Goal: Task Accomplishment & Management: Use online tool/utility

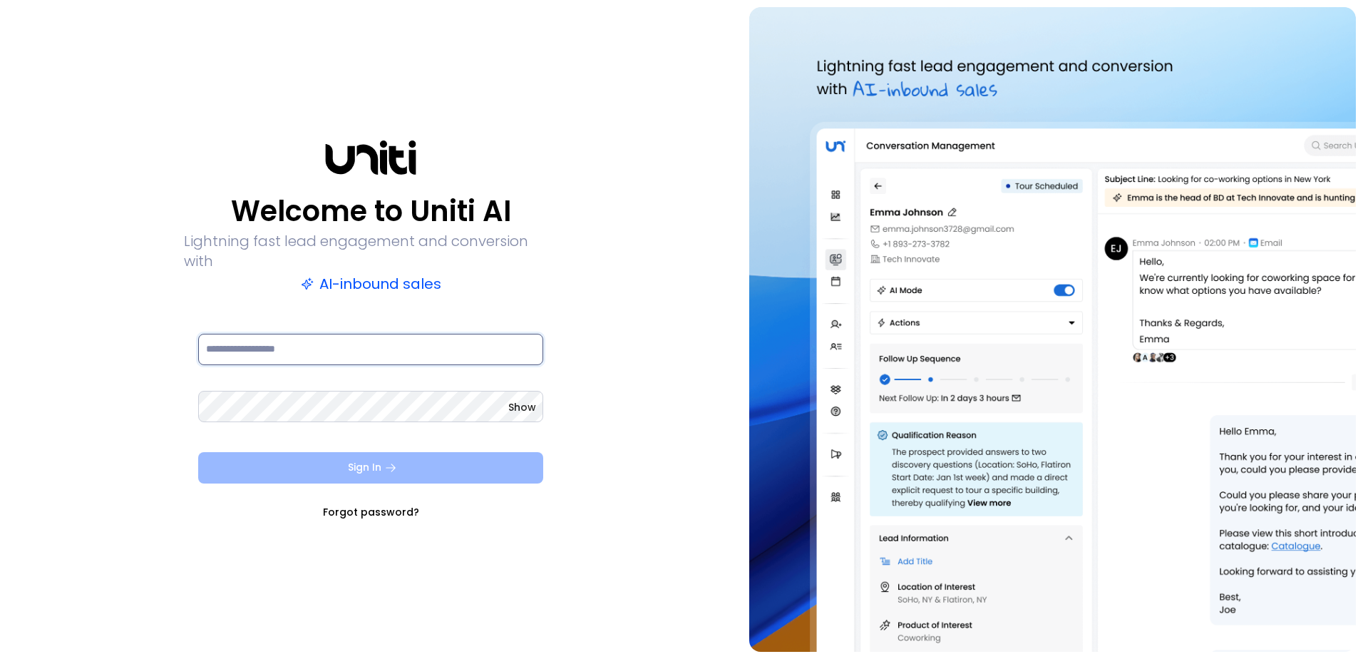
type input "**********"
click at [349, 465] on button "Sign In" at bounding box center [370, 467] width 345 height 31
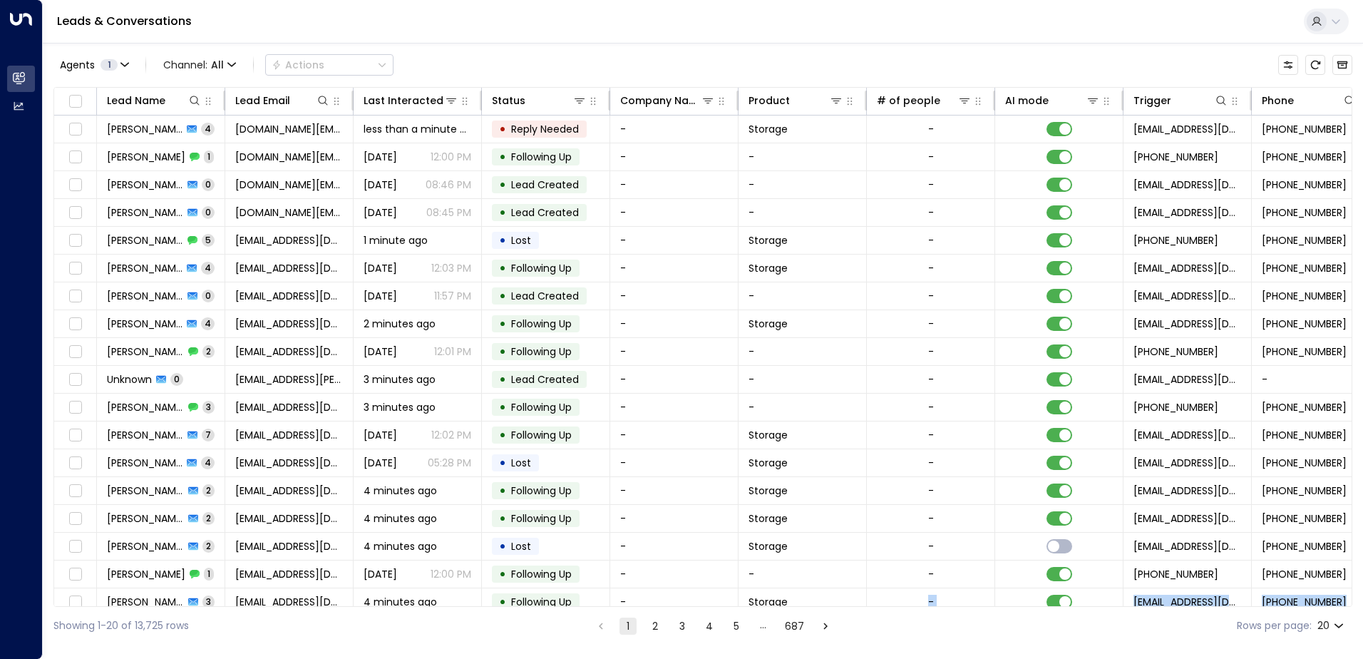
scroll to position [70, 0]
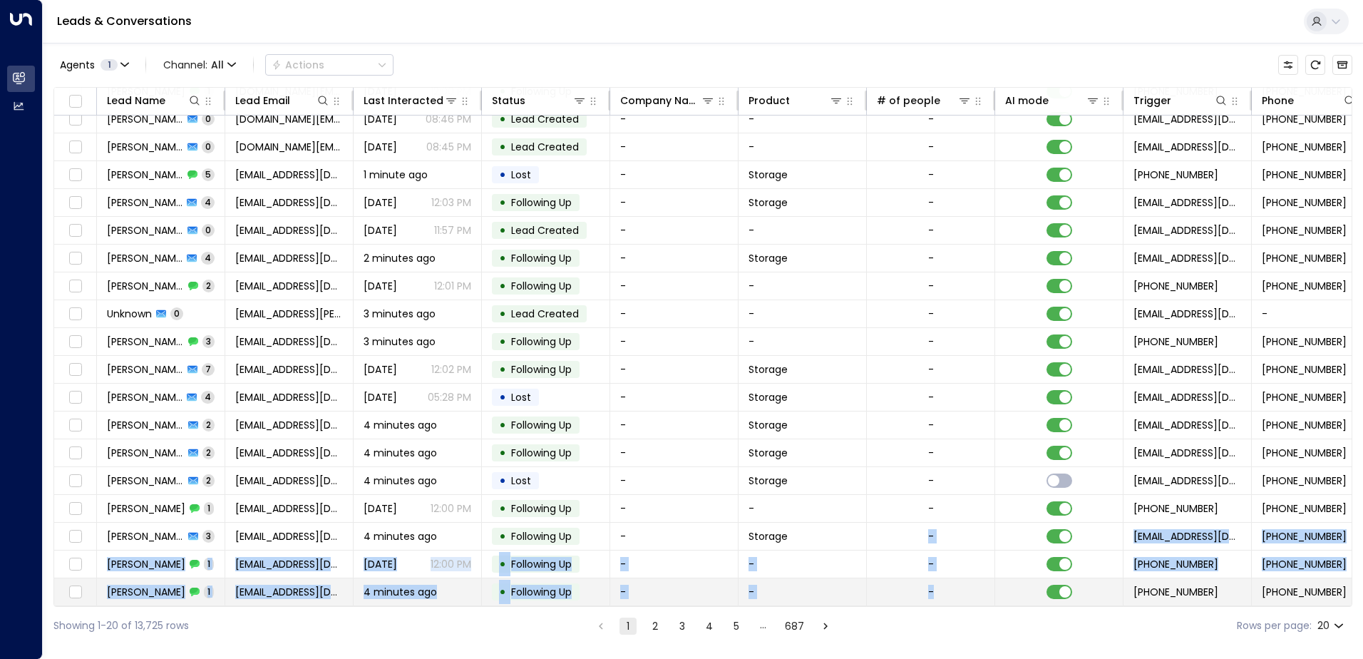
drag, startPoint x: 864, startPoint y: 606, endPoint x: 896, endPoint y: 597, distance: 34.1
click at [896, 597] on div "Lead Name Lead Email Last Interacted Status Company Name Product # of people AI…" at bounding box center [702, 347] width 1299 height 520
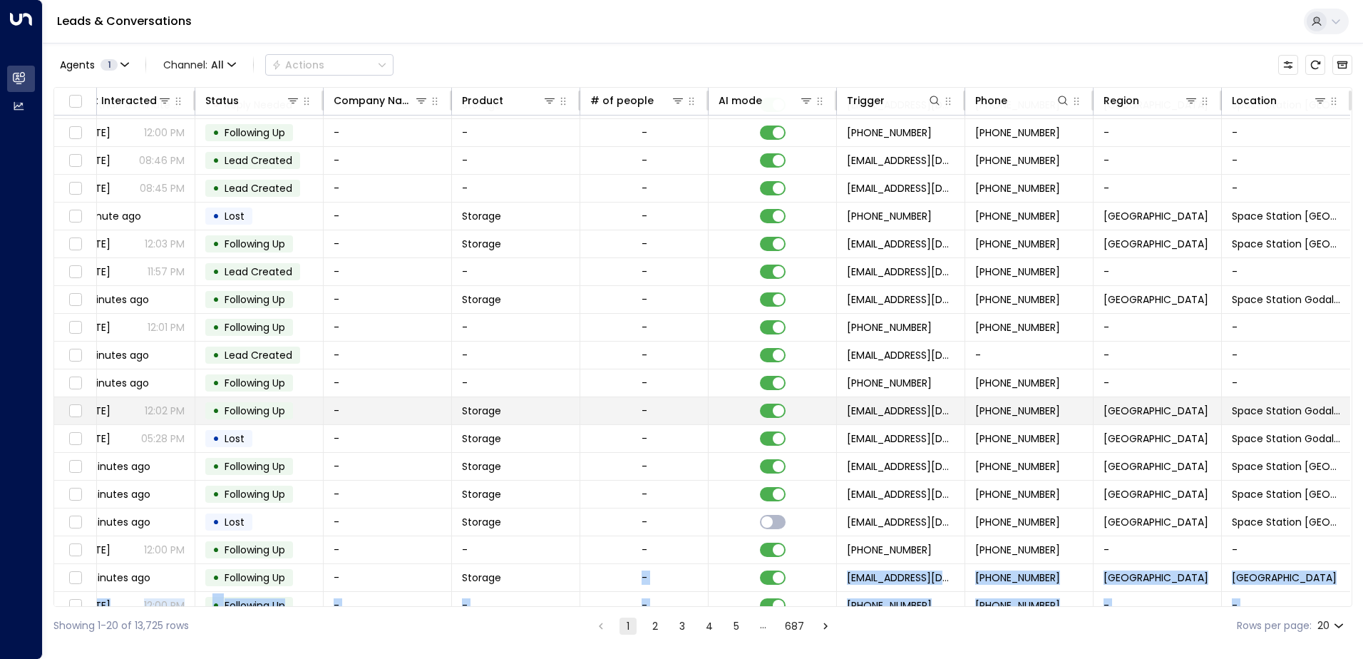
scroll to position [0, 291]
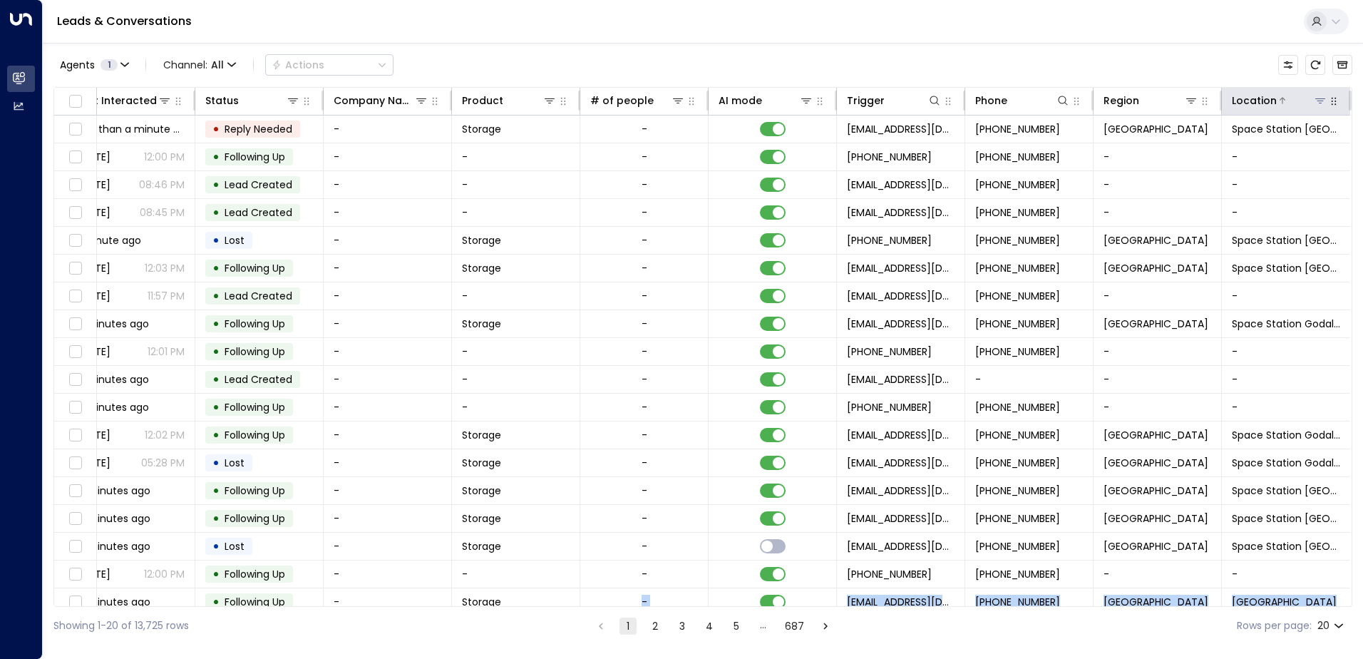
click at [1321, 105] on icon at bounding box center [1320, 100] width 11 height 11
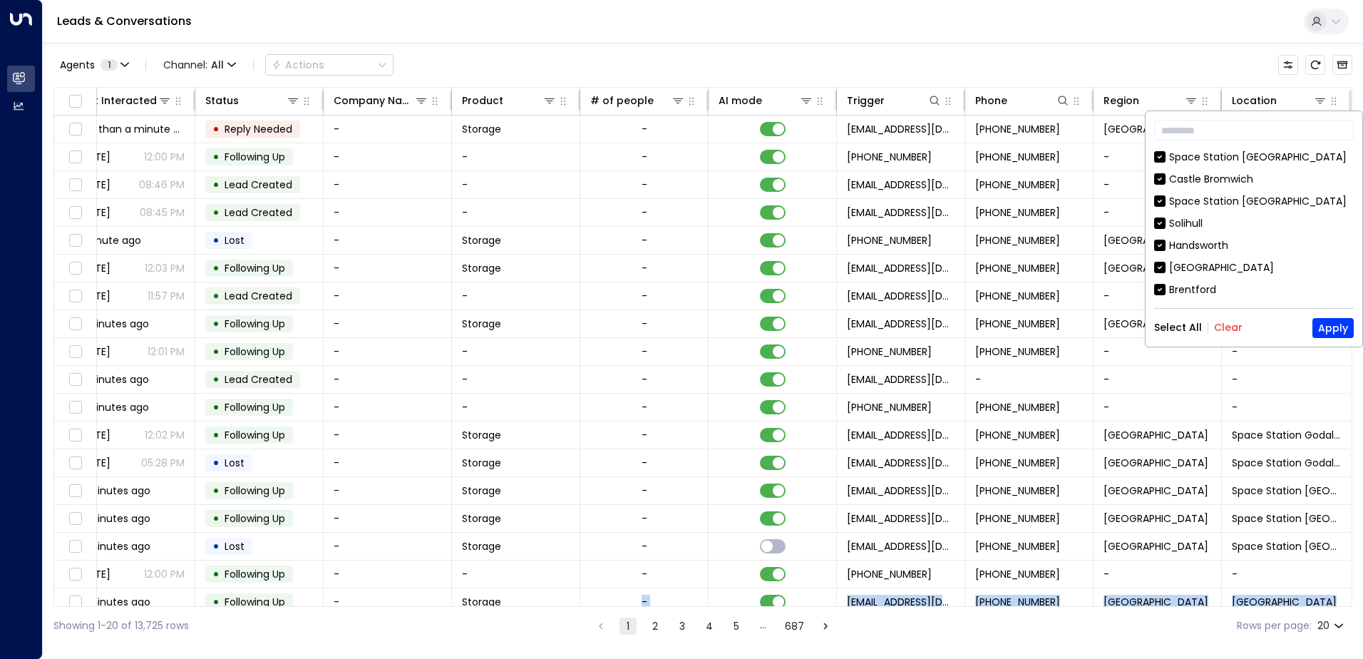
click at [1236, 323] on button "Clear" at bounding box center [1228, 327] width 29 height 11
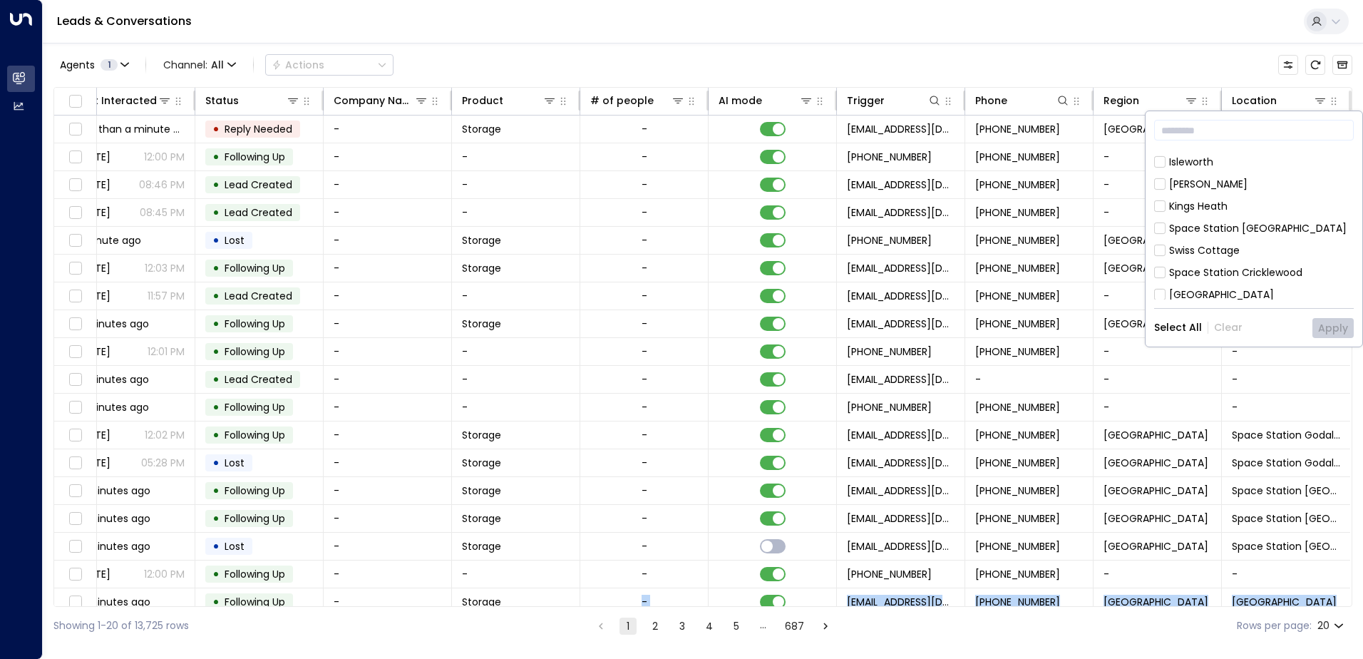
scroll to position [428, 0]
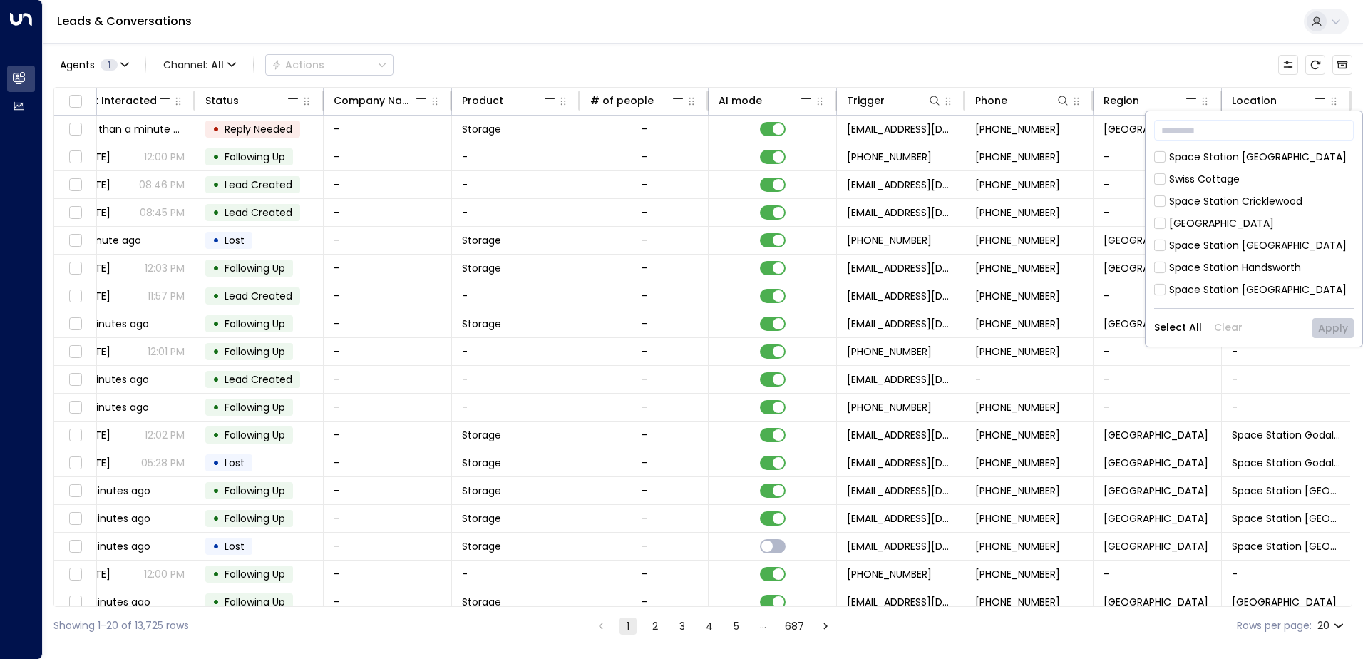
click at [1243, 238] on div "Space Station [GEOGRAPHIC_DATA]" at bounding box center [1258, 245] width 178 height 15
click at [1333, 339] on div "​ [GEOGRAPHIC_DATA] [GEOGRAPHIC_DATA] [GEOGRAPHIC_DATA] [GEOGRAPHIC_DATA] [GEOG…" at bounding box center [1254, 228] width 217 height 235
click at [1333, 325] on button "Apply" at bounding box center [1333, 328] width 41 height 20
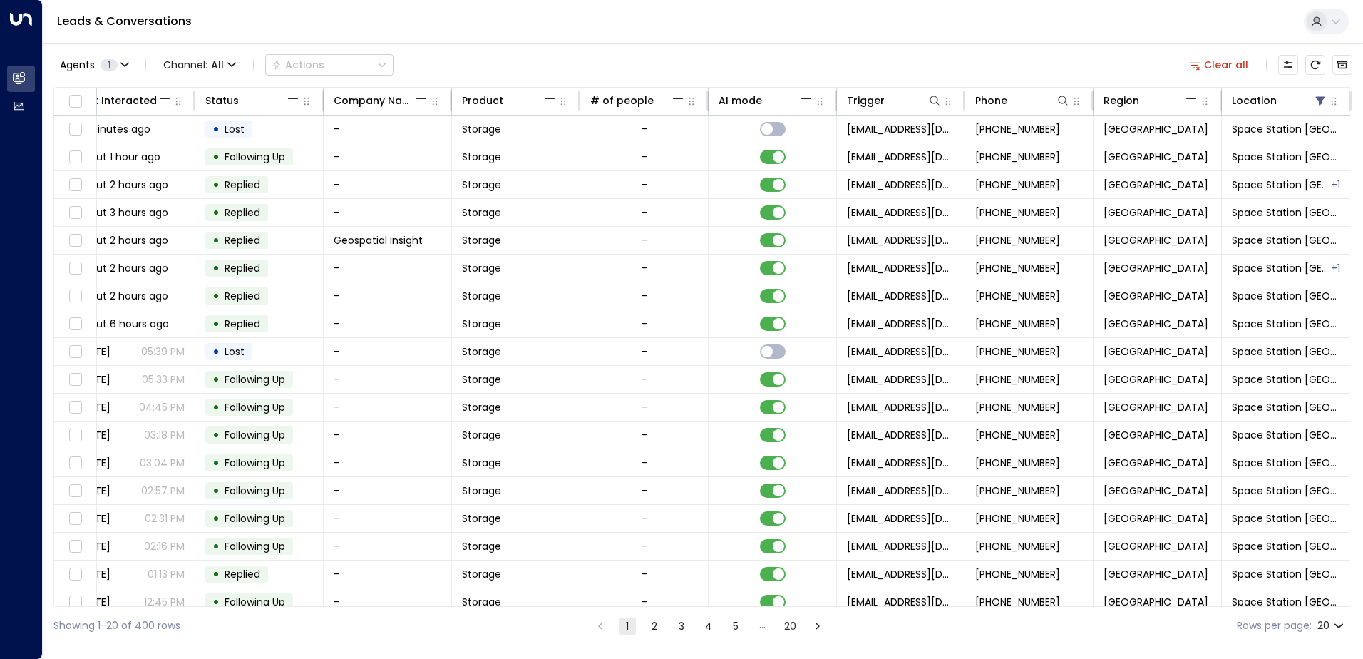
click at [451, 624] on div "Showing 1-20 of 400 rows 1 2 3 4 5 … 20 Rows per page: 20 **" at bounding box center [702, 626] width 1299 height 38
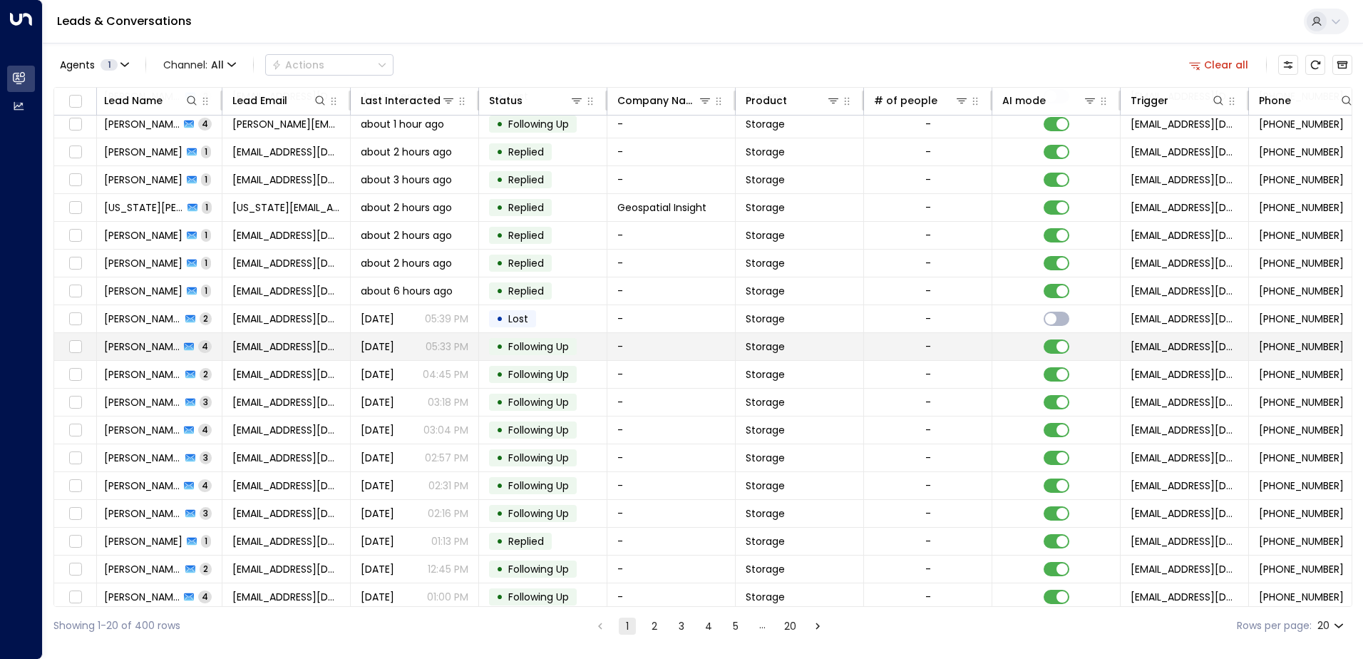
scroll to position [0, 3]
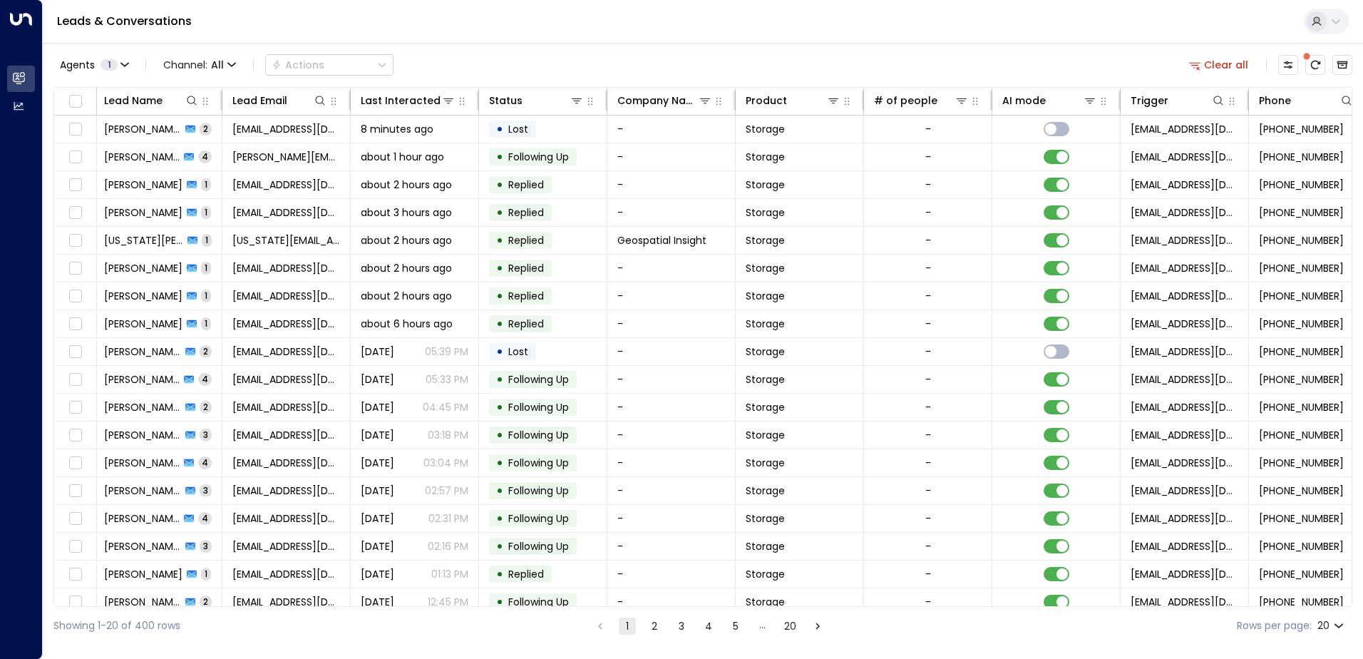
click at [1329, 13] on button at bounding box center [1326, 22] width 45 height 26
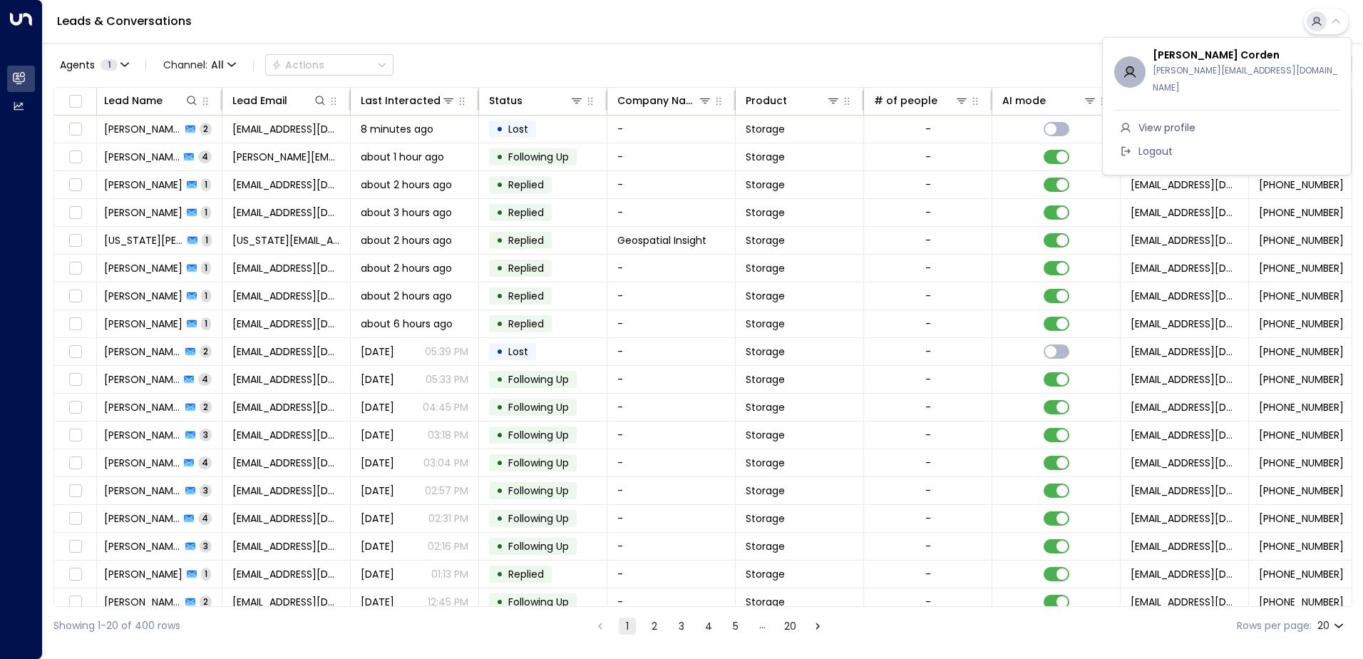
click at [959, 36] on div at bounding box center [681, 329] width 1363 height 659
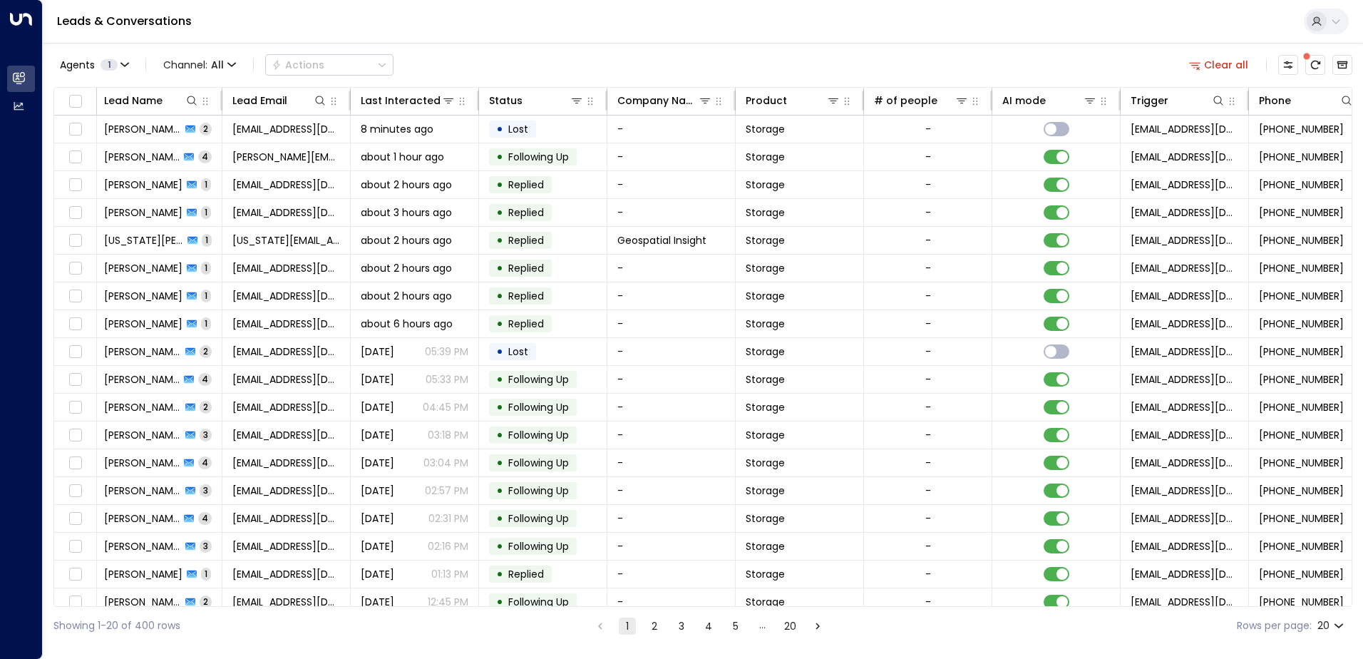
drag, startPoint x: 481, startPoint y: 44, endPoint x: 493, endPoint y: 44, distance: 12.1
click at [481, 44] on div "Agents 1 Channel: All Actions Clear all Lead Name Lead Email Last Interacted St…" at bounding box center [702, 344] width 1299 height 602
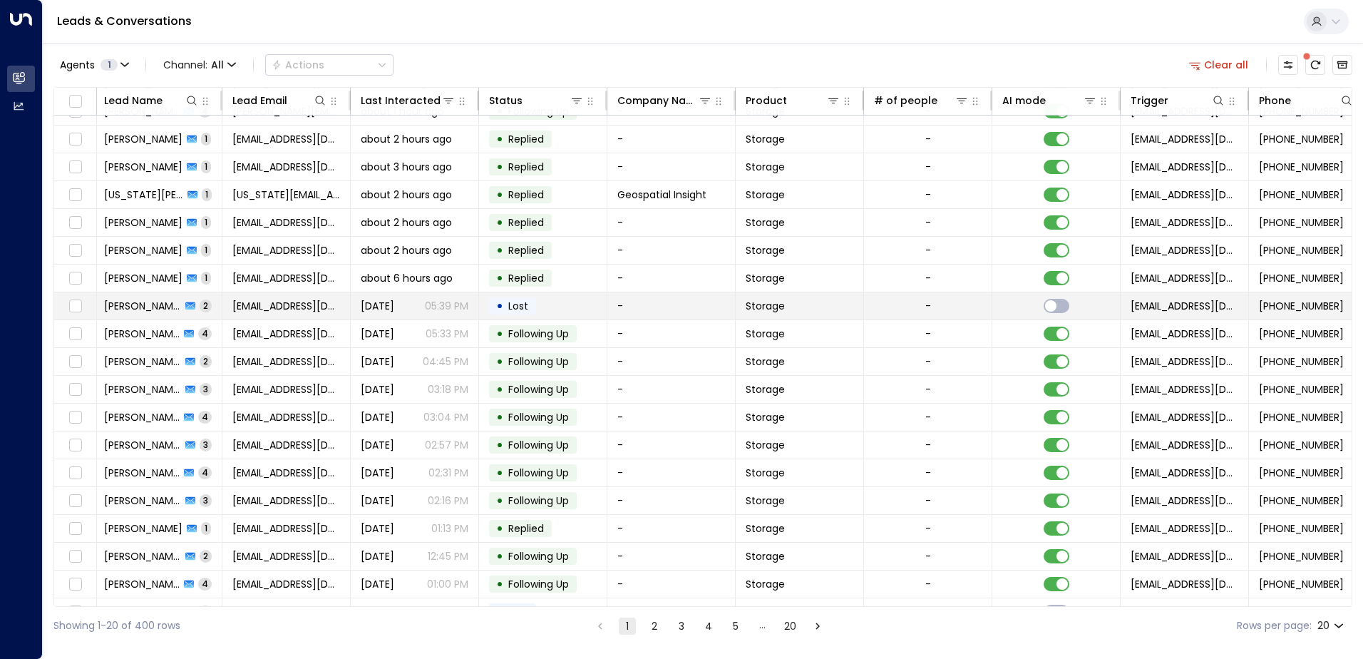
scroll to position [70, 3]
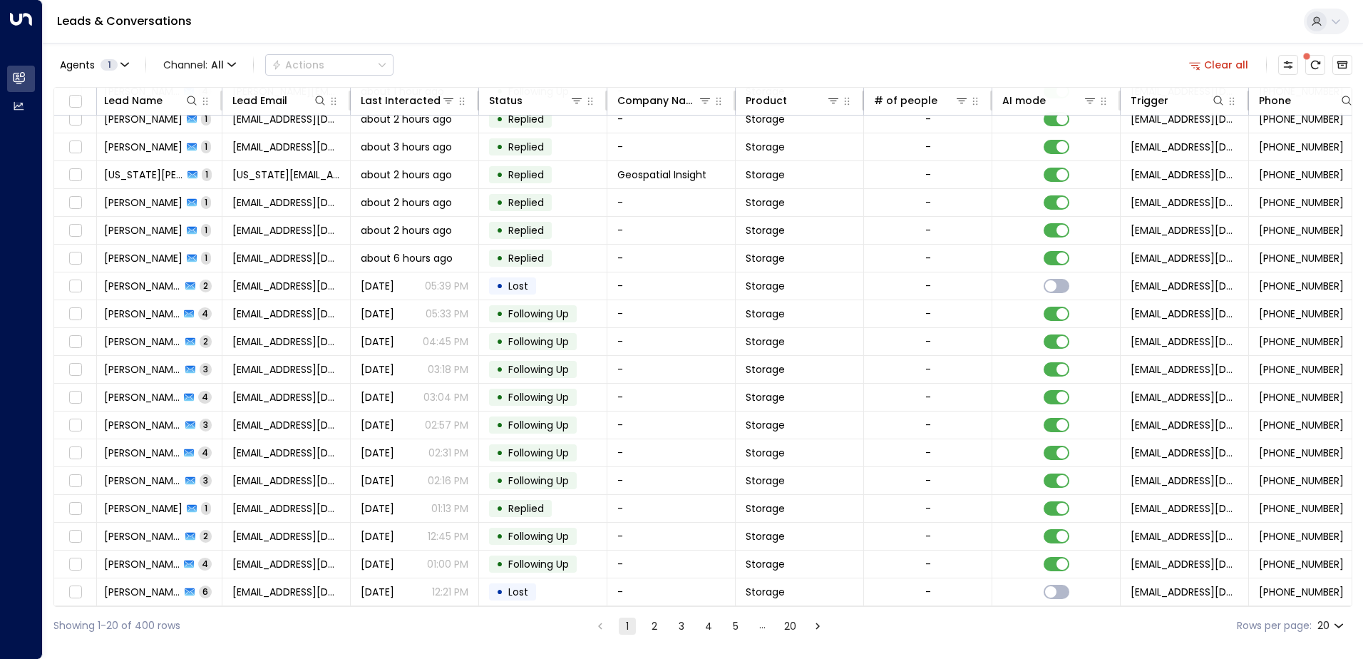
click at [642, 615] on div "Showing 1-20 of 400 rows 1 2 3 4 5 … 20 Rows per page: 20 **" at bounding box center [702, 626] width 1299 height 38
click at [645, 619] on li "2" at bounding box center [654, 626] width 19 height 18
click at [648, 620] on button "2" at bounding box center [654, 626] width 17 height 17
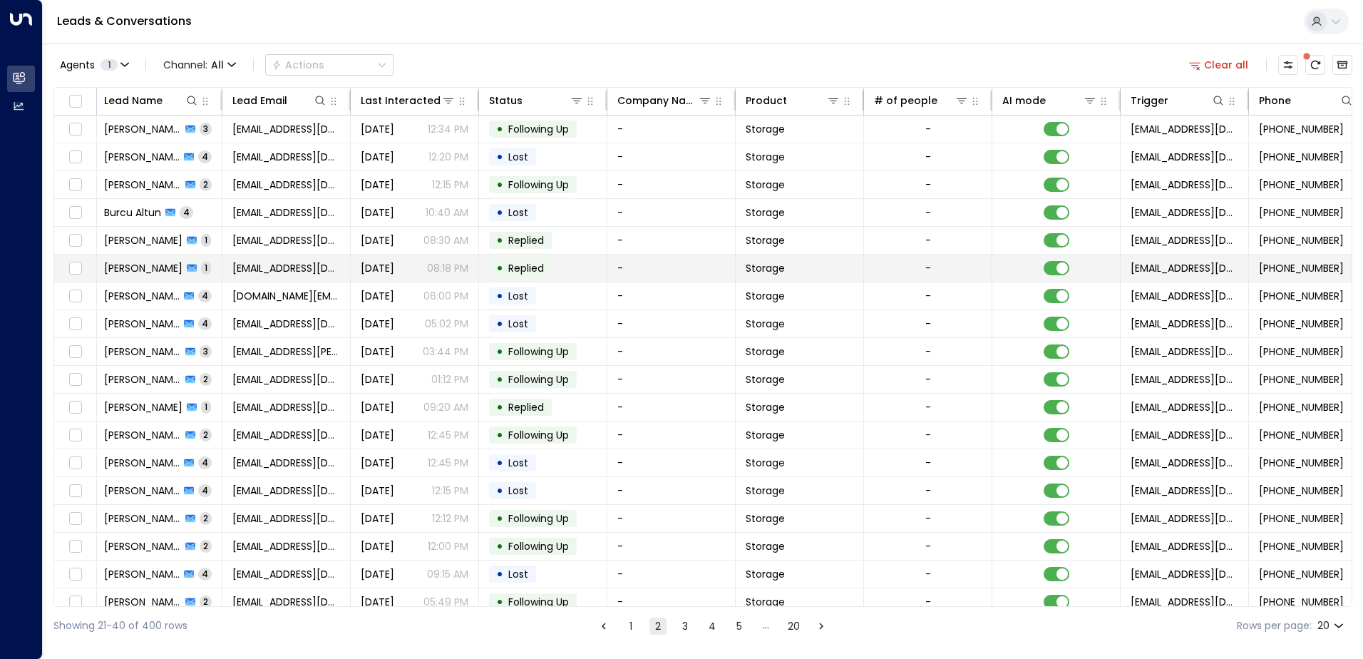
scroll to position [70, 3]
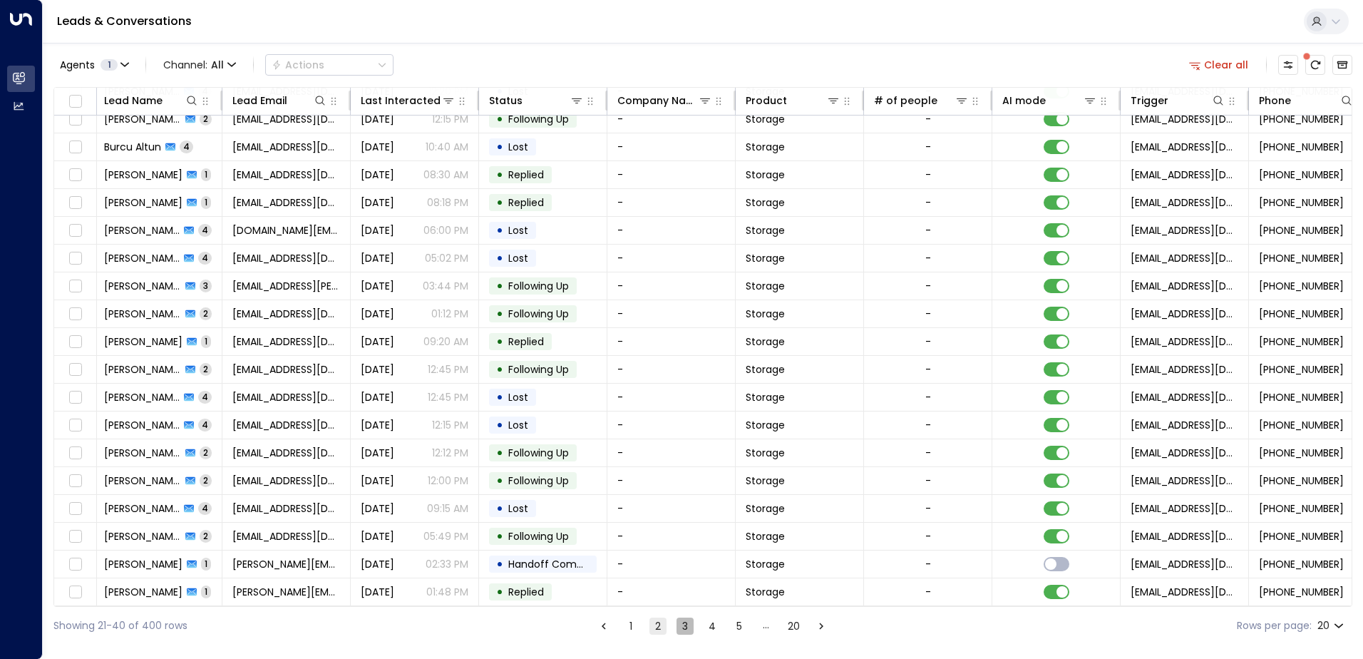
click at [678, 627] on button "3" at bounding box center [685, 626] width 17 height 17
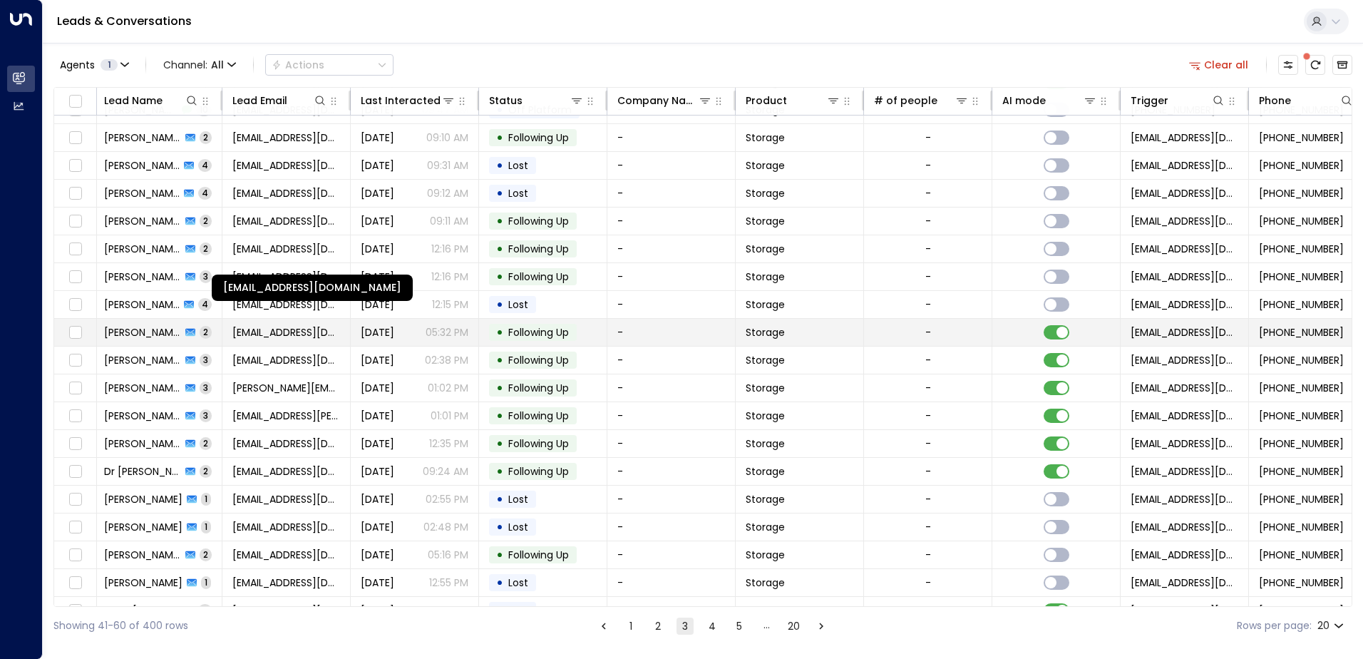
scroll to position [70, 3]
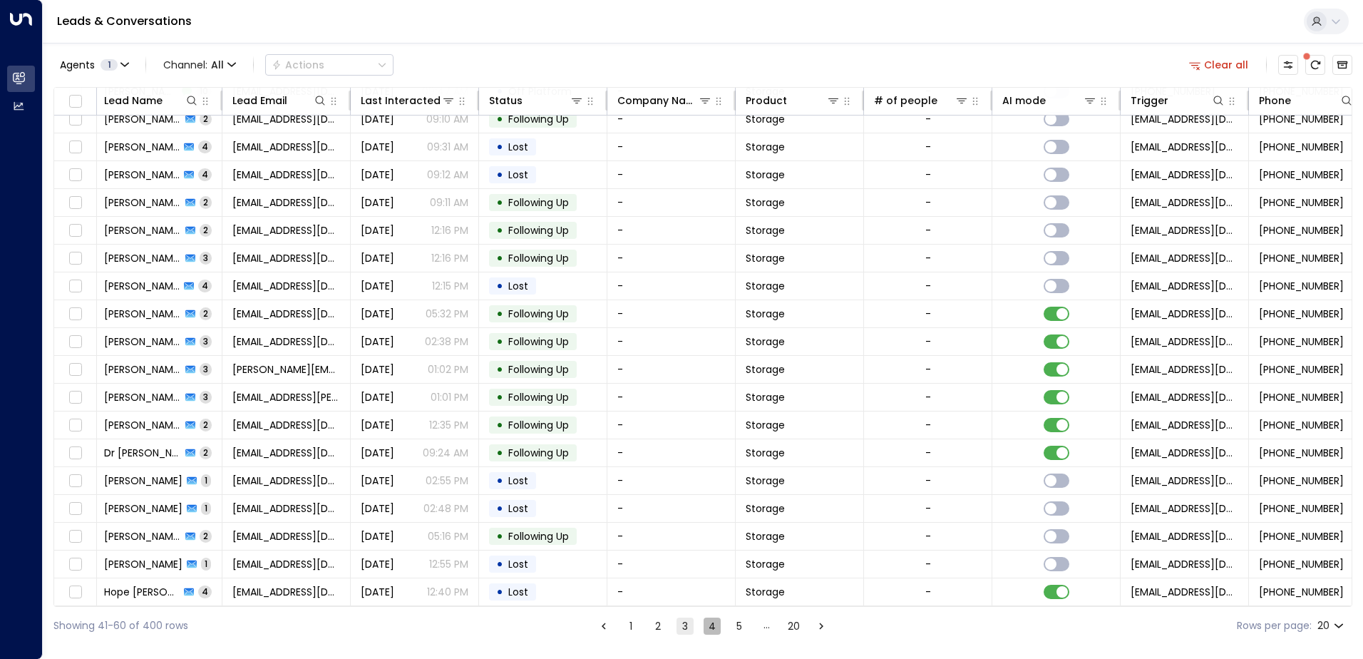
click at [711, 623] on button "4" at bounding box center [712, 626] width 17 height 17
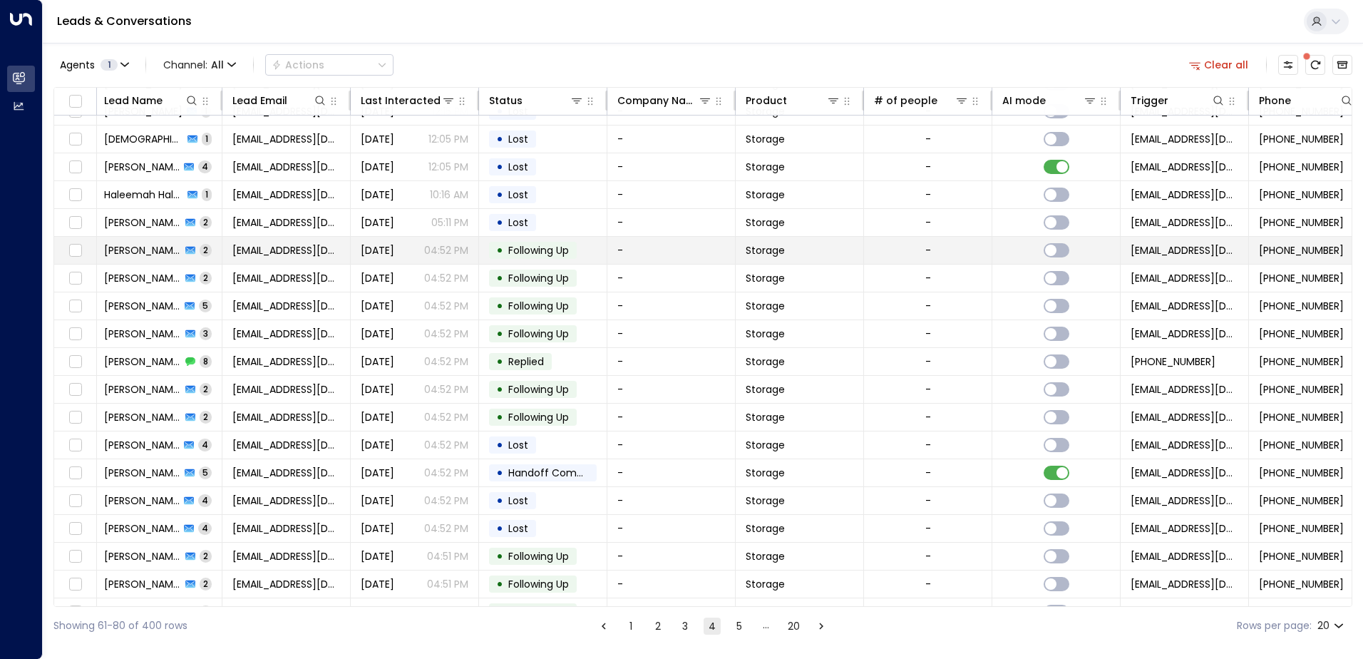
scroll to position [70, 3]
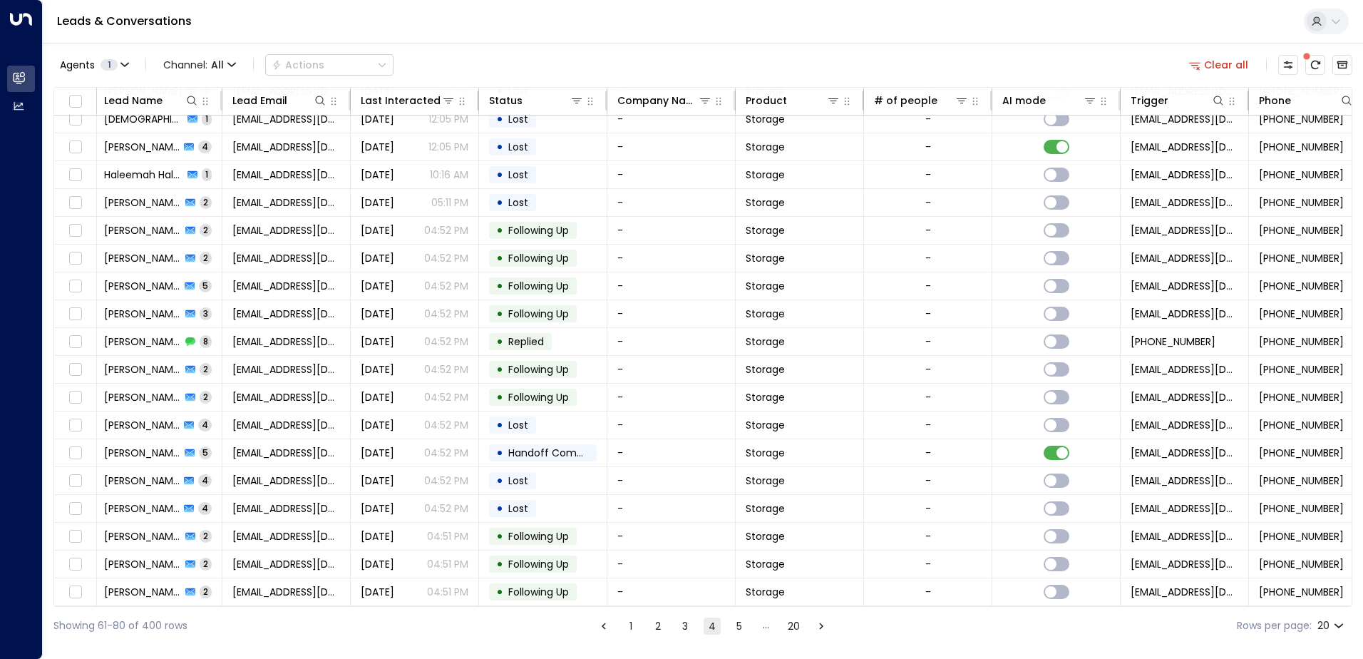
click at [627, 625] on button "1" at bounding box center [631, 626] width 17 height 17
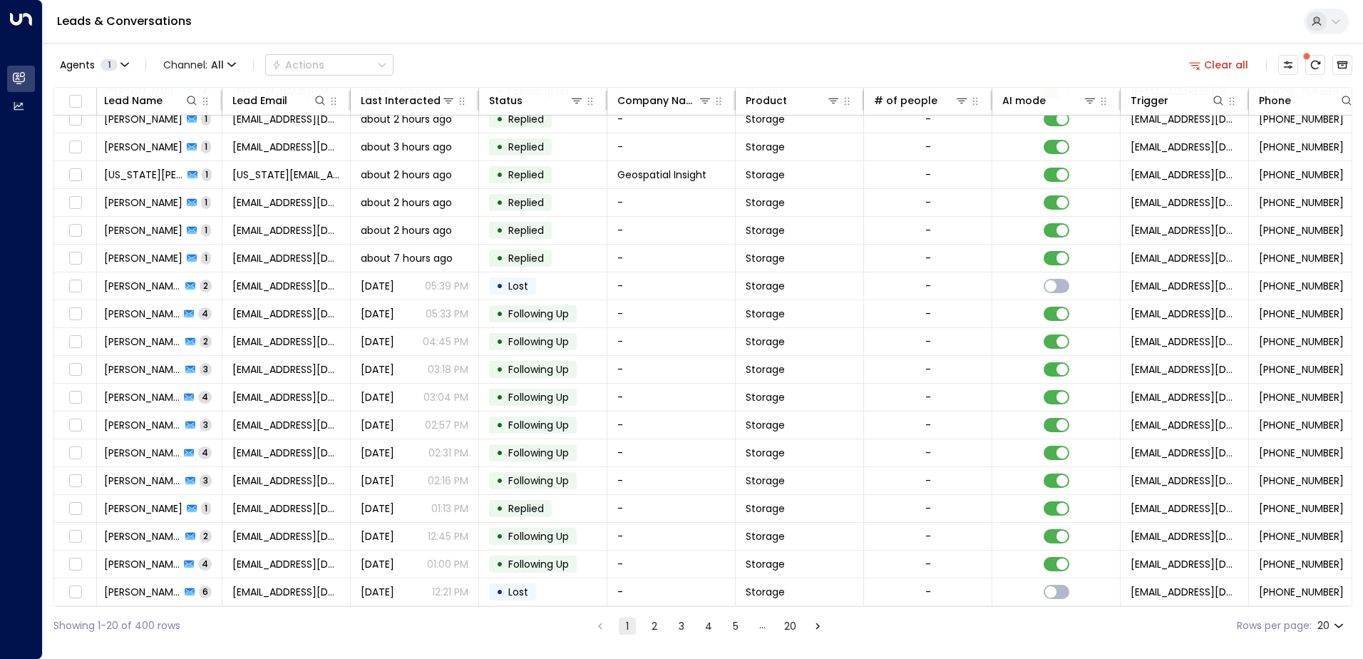
click at [702, 630] on button "4" at bounding box center [708, 626] width 17 height 17
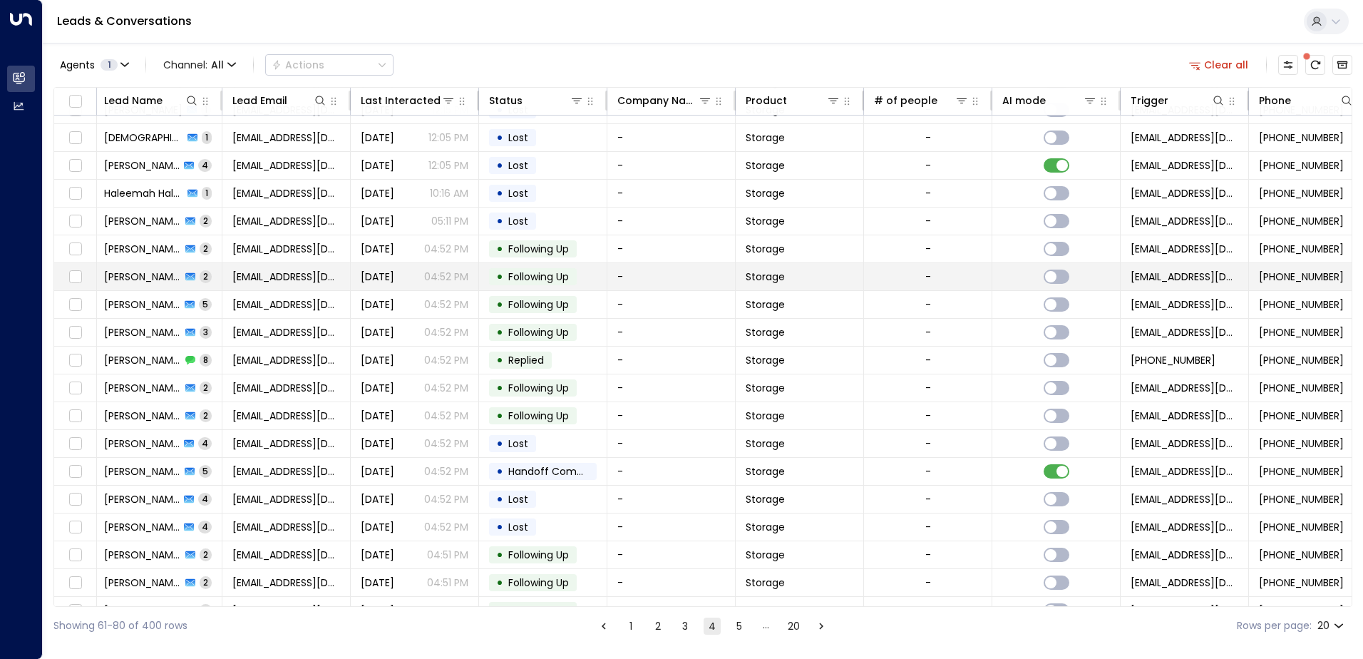
scroll to position [70, 3]
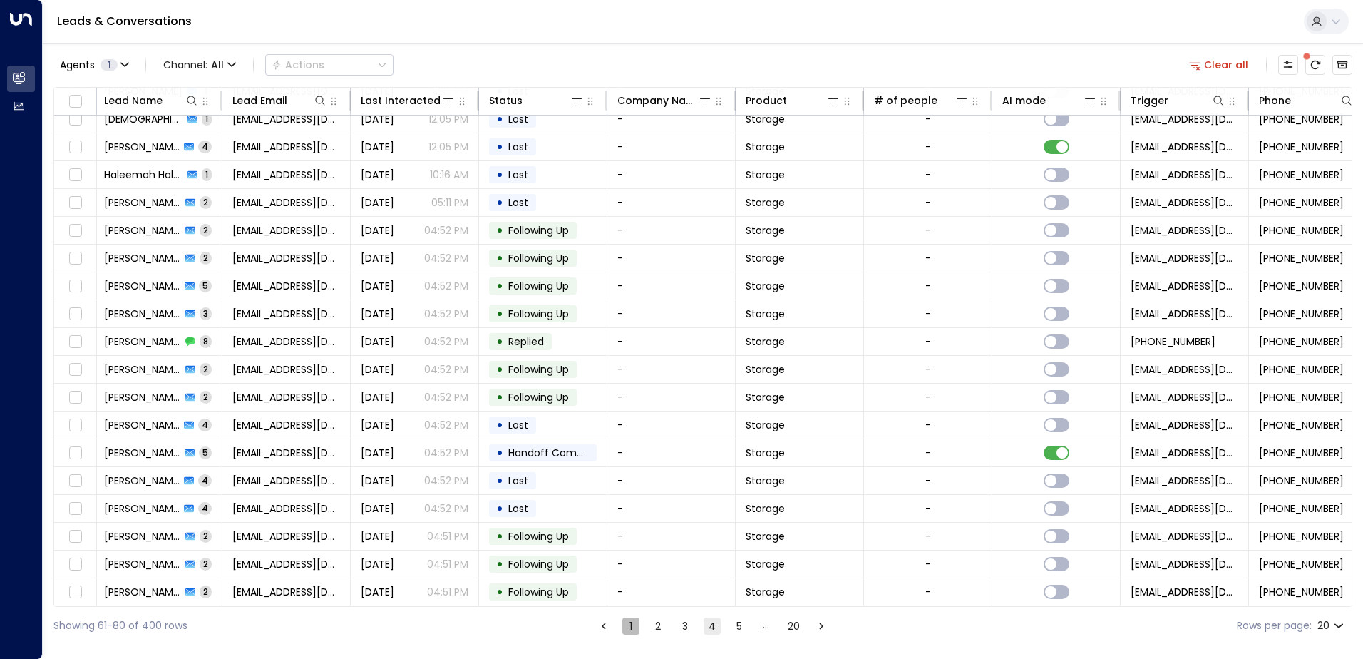
click at [629, 625] on button "1" at bounding box center [631, 626] width 17 height 17
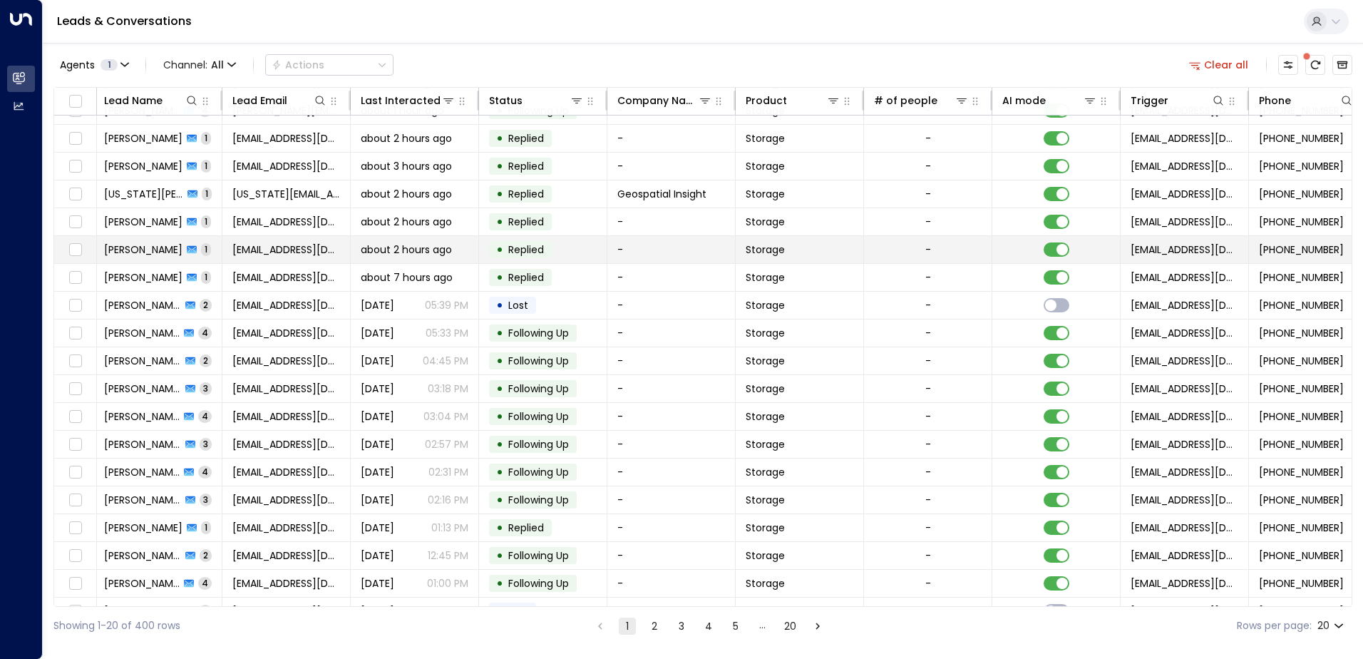
scroll to position [70, 3]
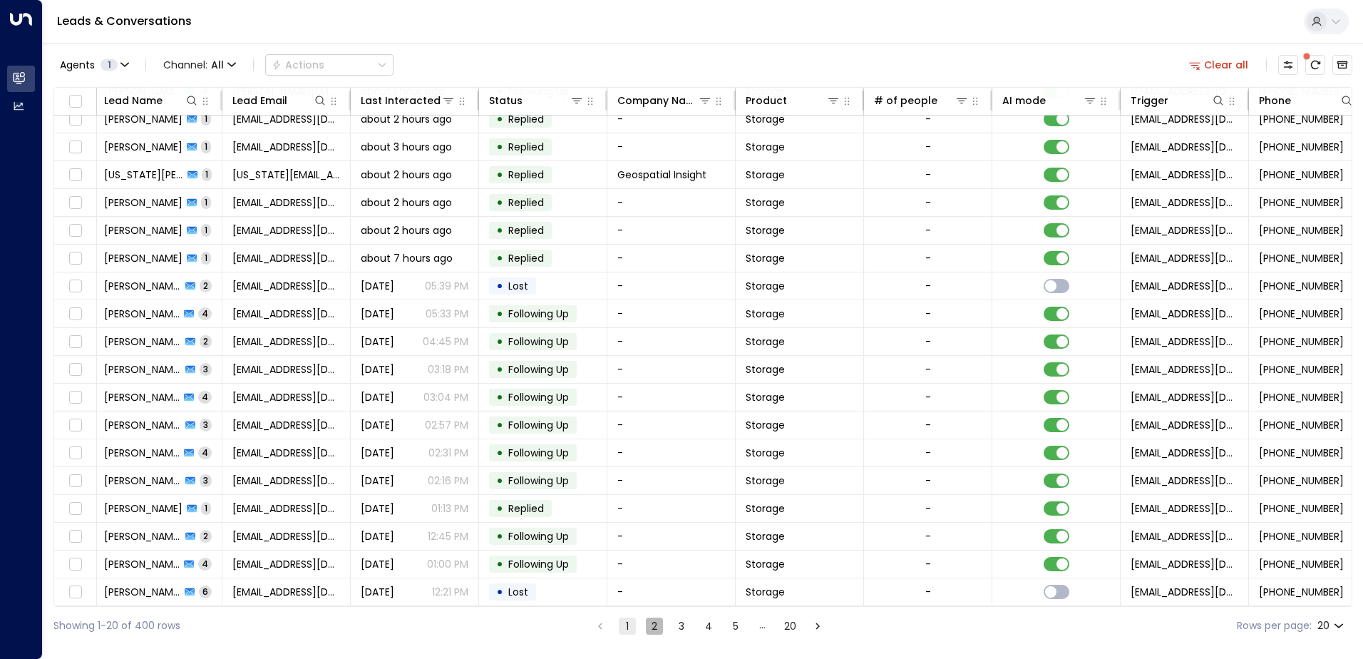
click at [648, 632] on button "2" at bounding box center [654, 626] width 17 height 17
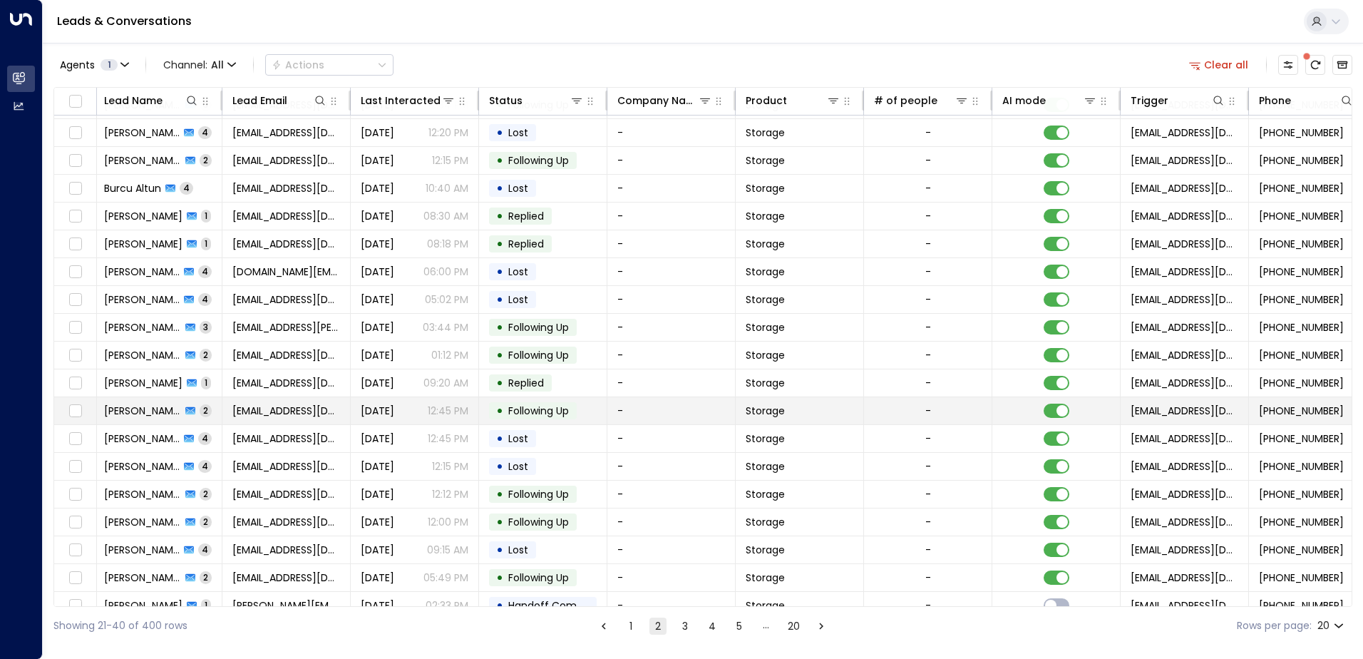
scroll to position [0, 3]
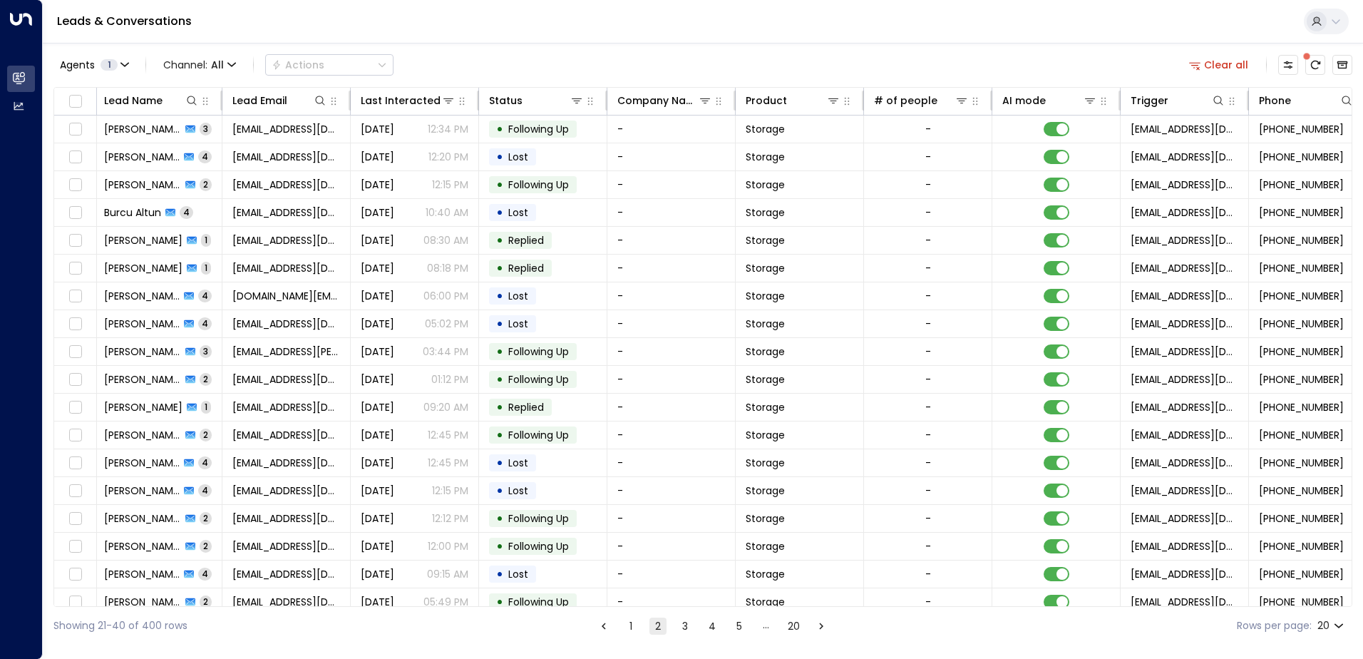
click at [682, 629] on button "3" at bounding box center [685, 626] width 17 height 17
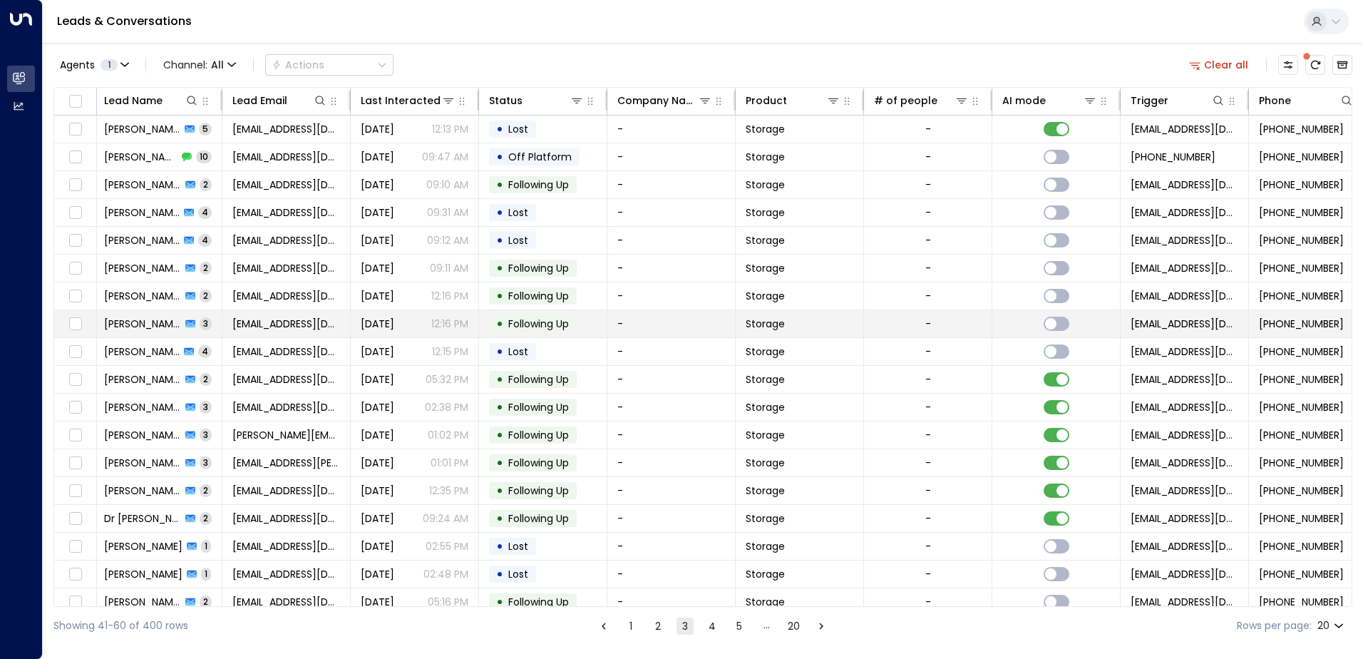
scroll to position [70, 3]
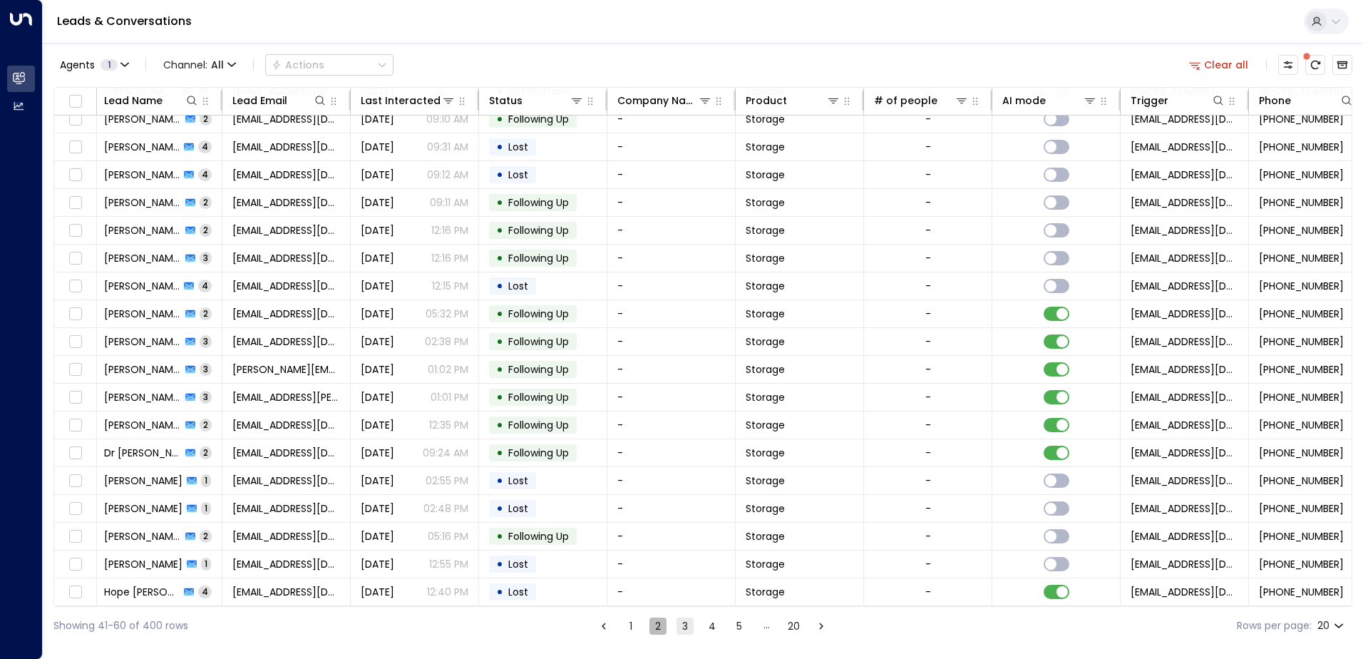
click at [662, 627] on button "2" at bounding box center [658, 626] width 17 height 17
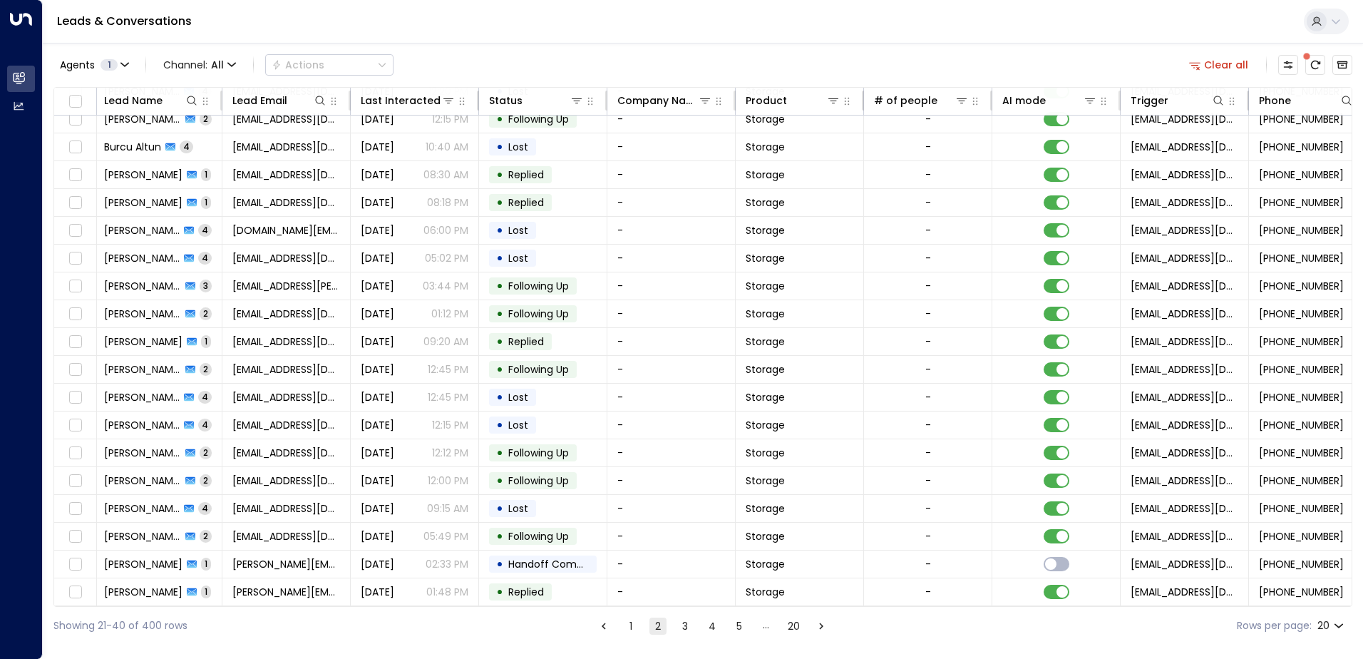
click at [636, 631] on button "1" at bounding box center [631, 626] width 17 height 17
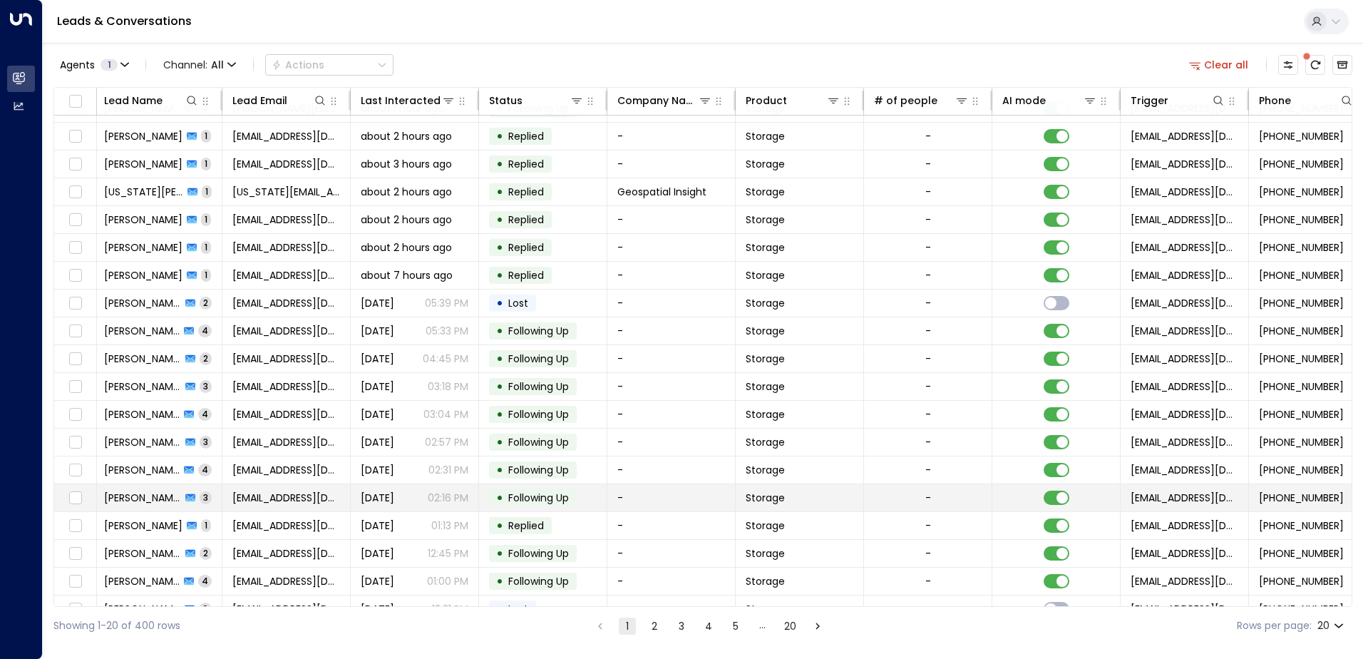
scroll to position [70, 3]
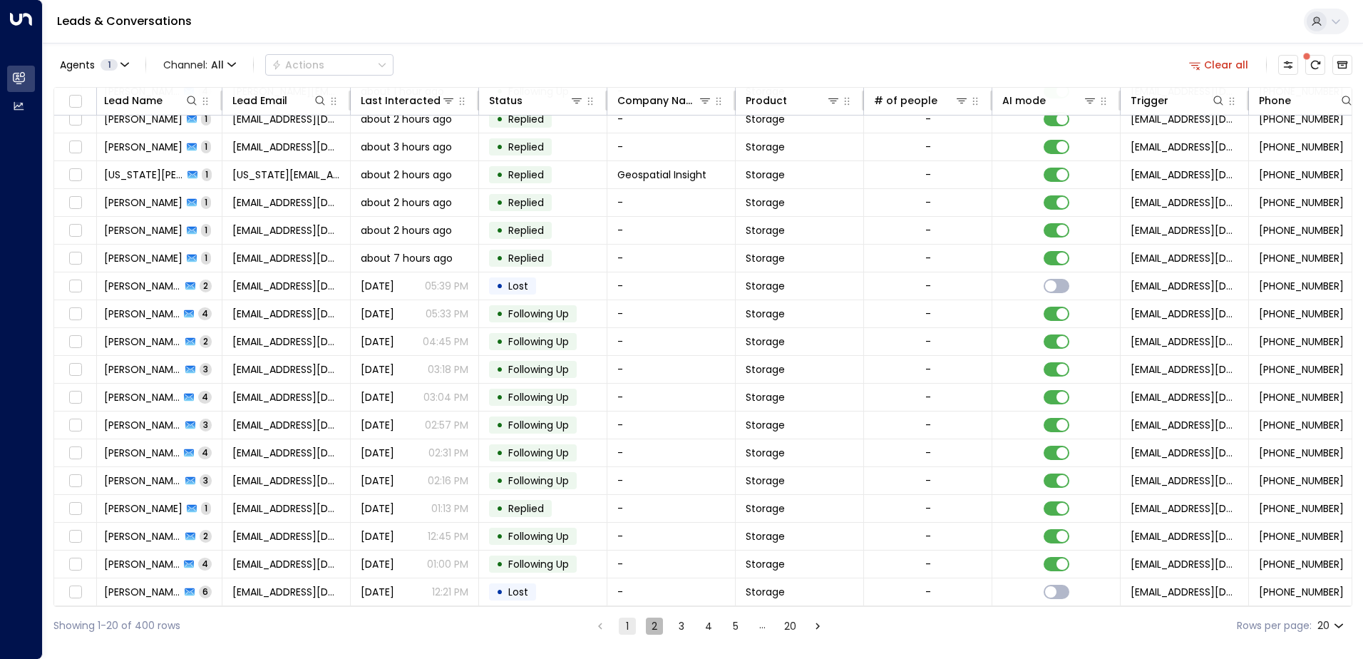
click at [655, 628] on button "2" at bounding box center [654, 626] width 17 height 17
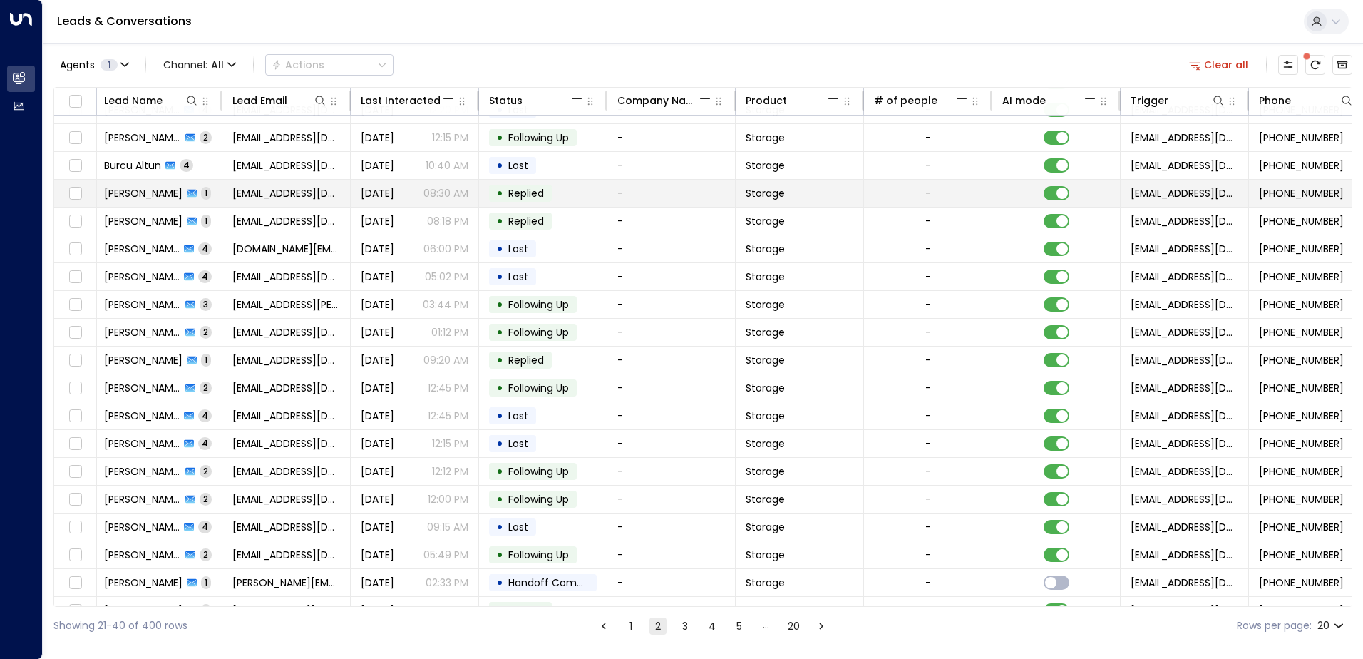
scroll to position [70, 3]
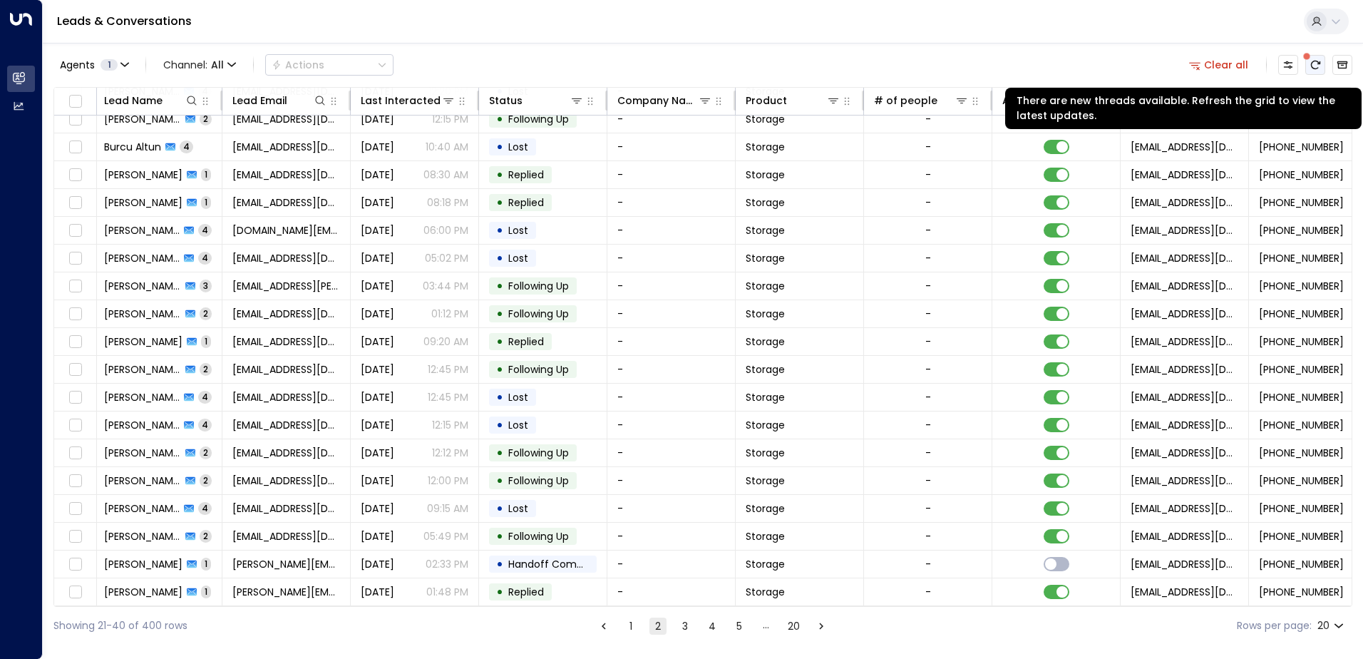
click at [1322, 60] on button "There are new threads available. Refresh the grid to view the latest updates." at bounding box center [1316, 65] width 20 height 20
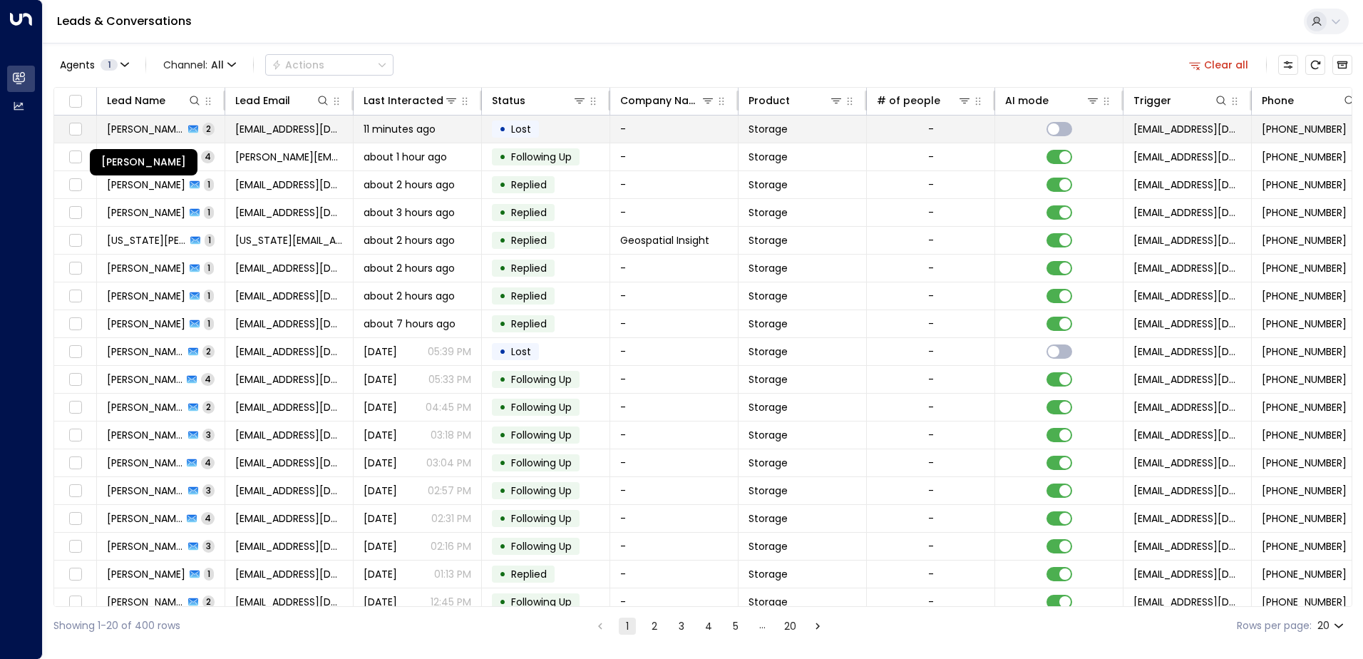
click at [157, 123] on span "[PERSON_NAME]" at bounding box center [145, 129] width 77 height 14
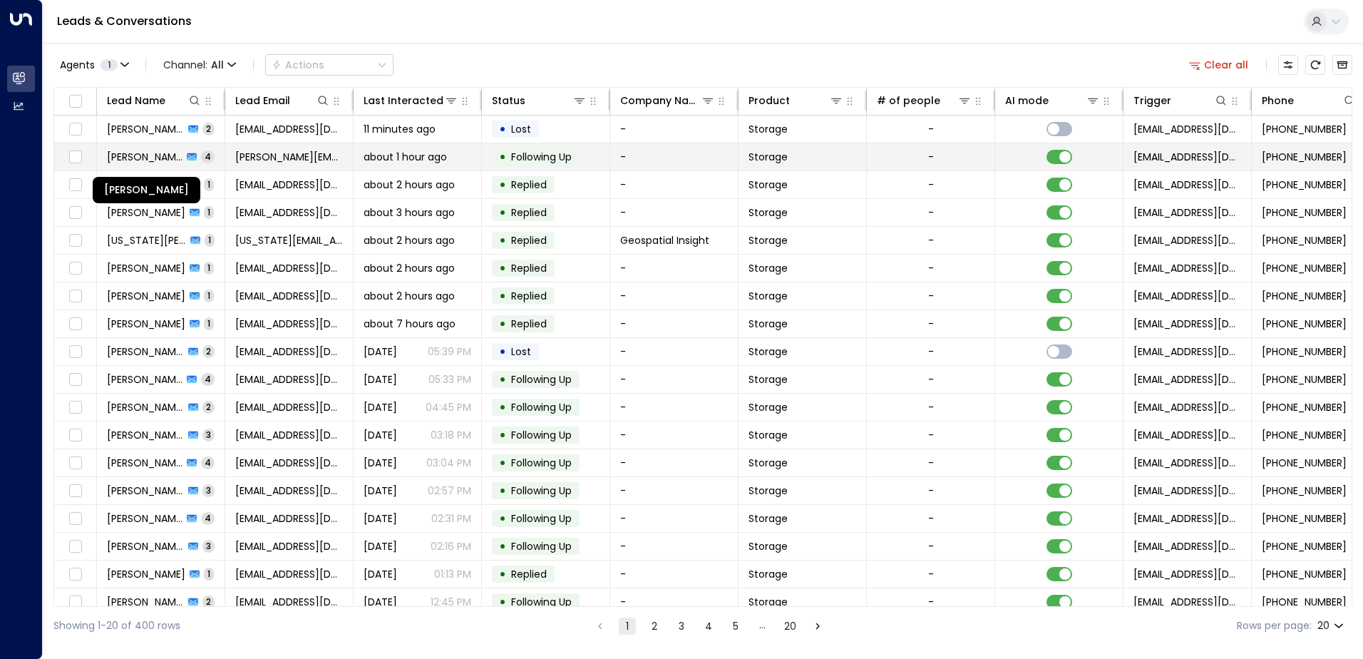
click at [139, 154] on span "[PERSON_NAME]" at bounding box center [145, 157] width 76 height 14
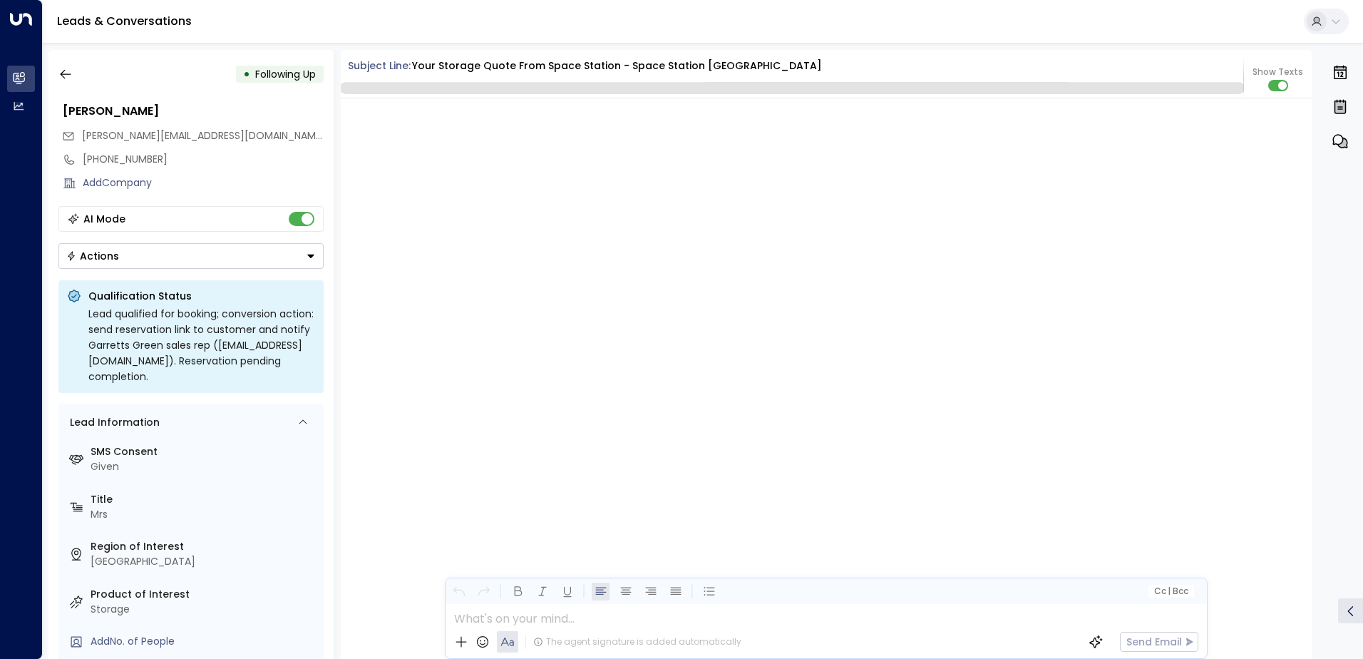
scroll to position [2218, 0]
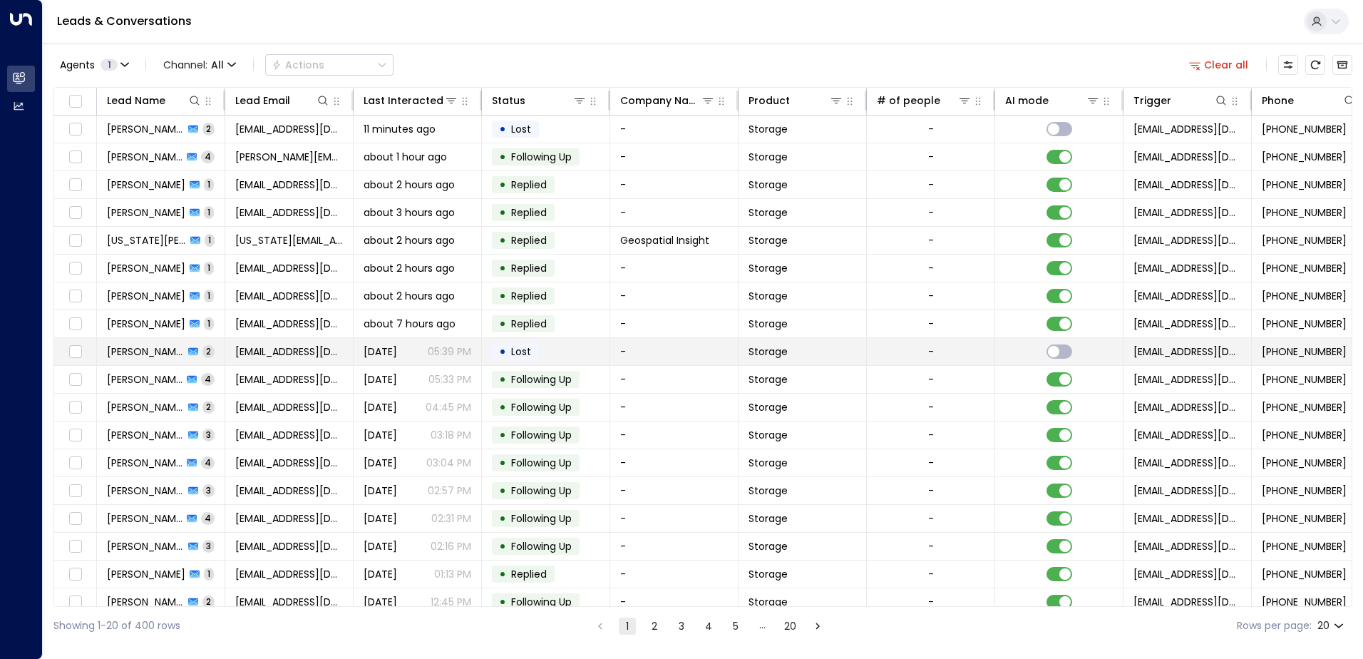
click at [161, 349] on span "[PERSON_NAME]" at bounding box center [145, 351] width 77 height 14
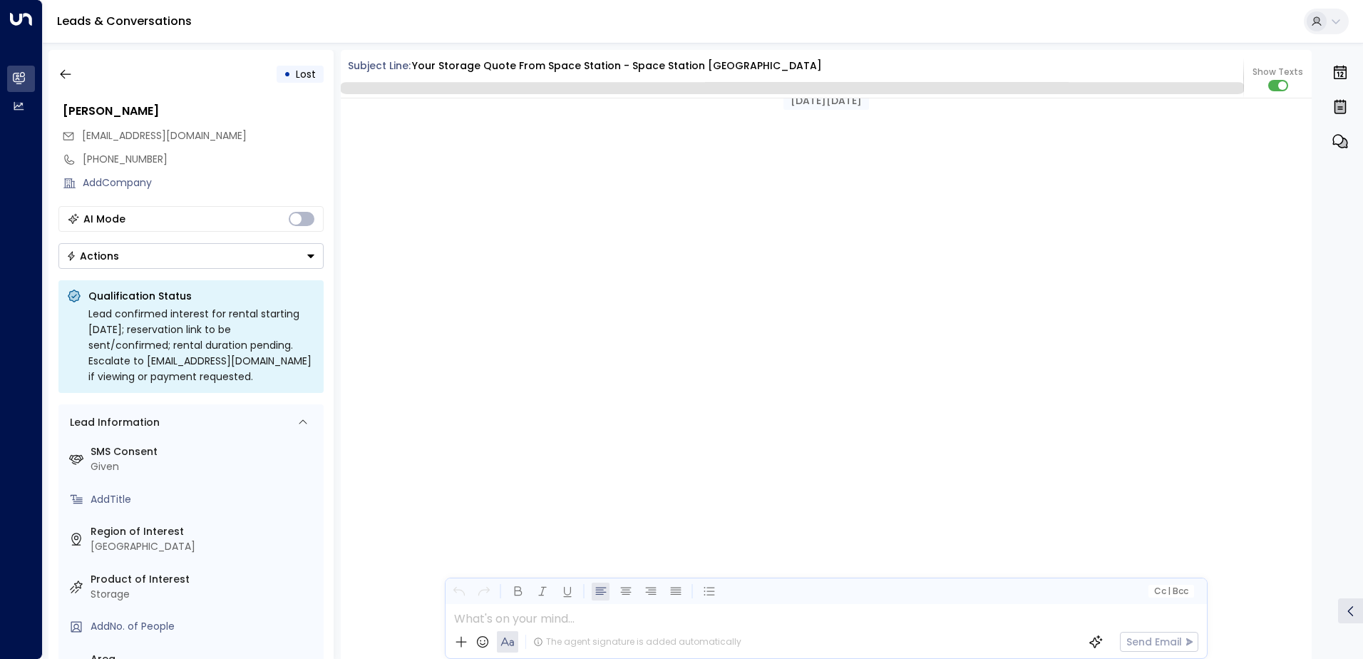
scroll to position [1291, 0]
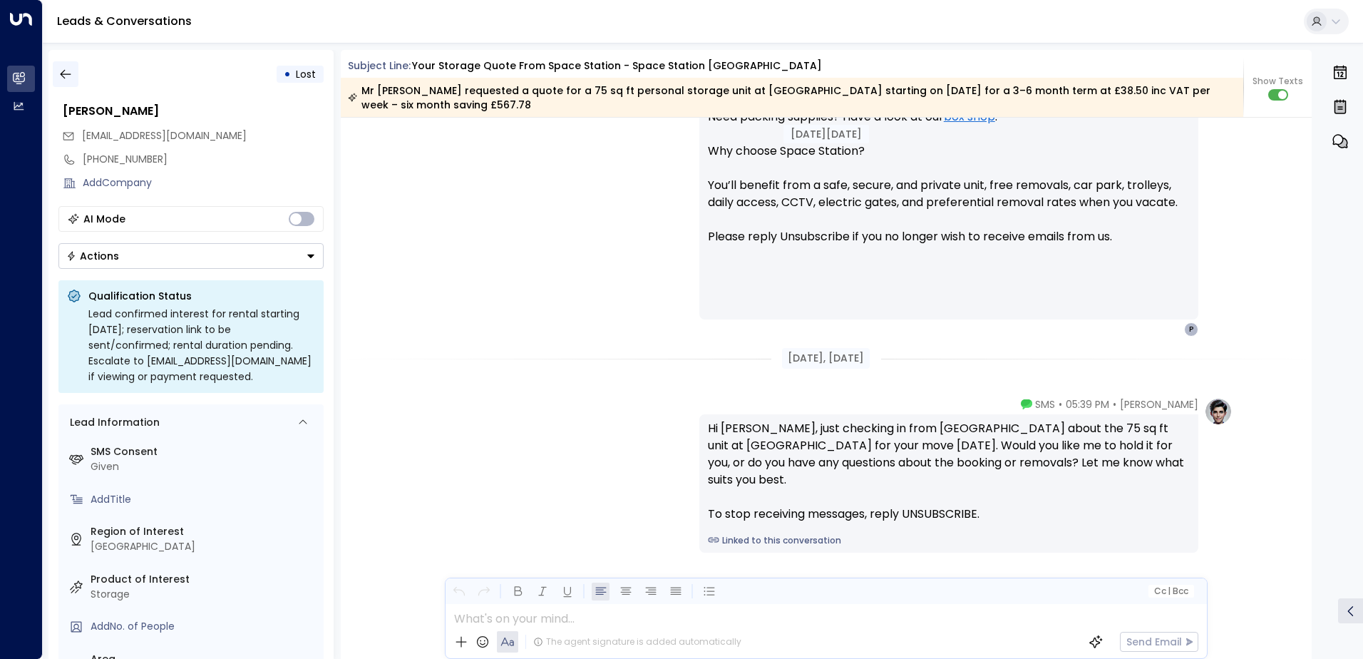
click at [73, 73] on button "button" at bounding box center [66, 74] width 26 height 26
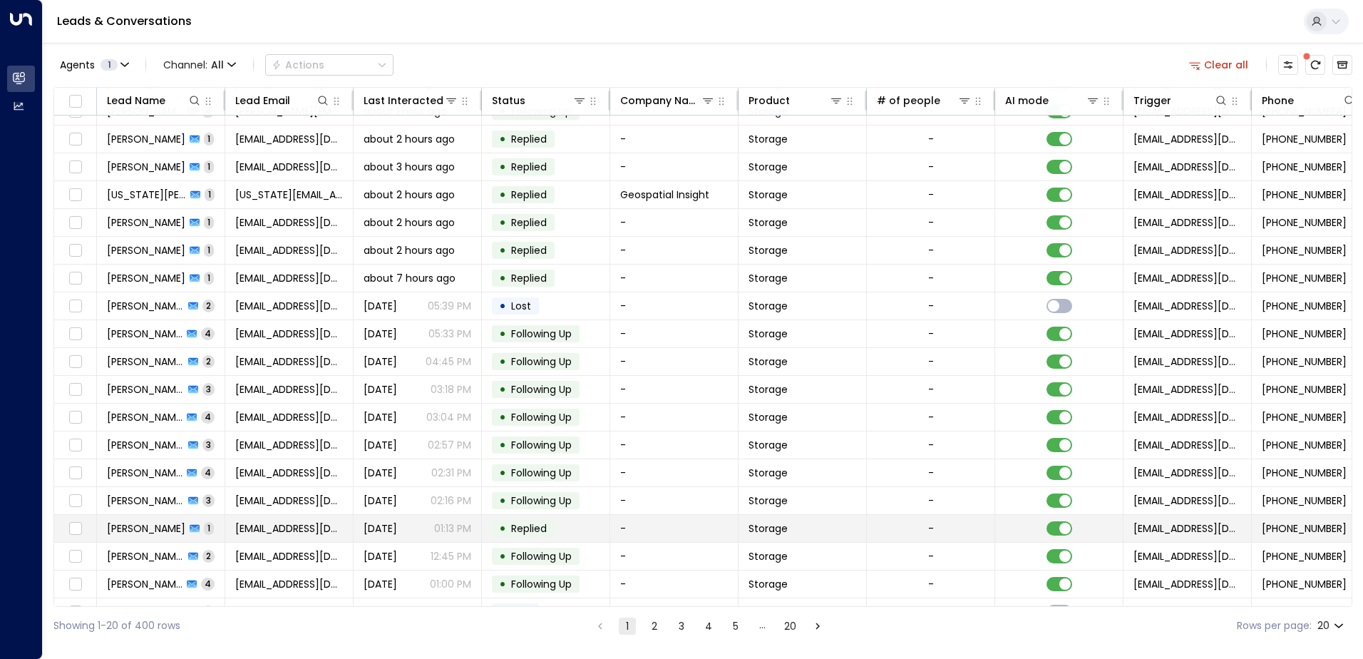
scroll to position [70, 0]
